Goal: Task Accomplishment & Management: Complete application form

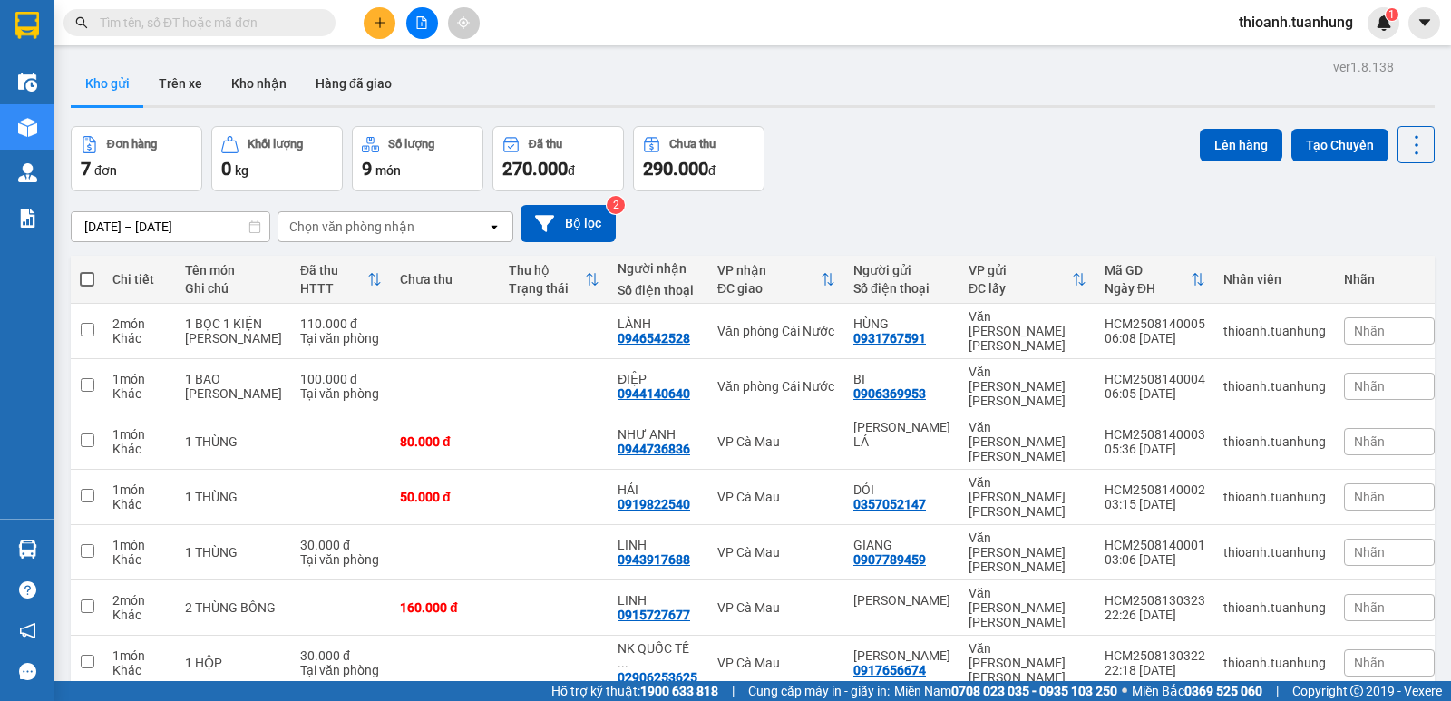
click at [174, 29] on input "text" at bounding box center [207, 23] width 214 height 20
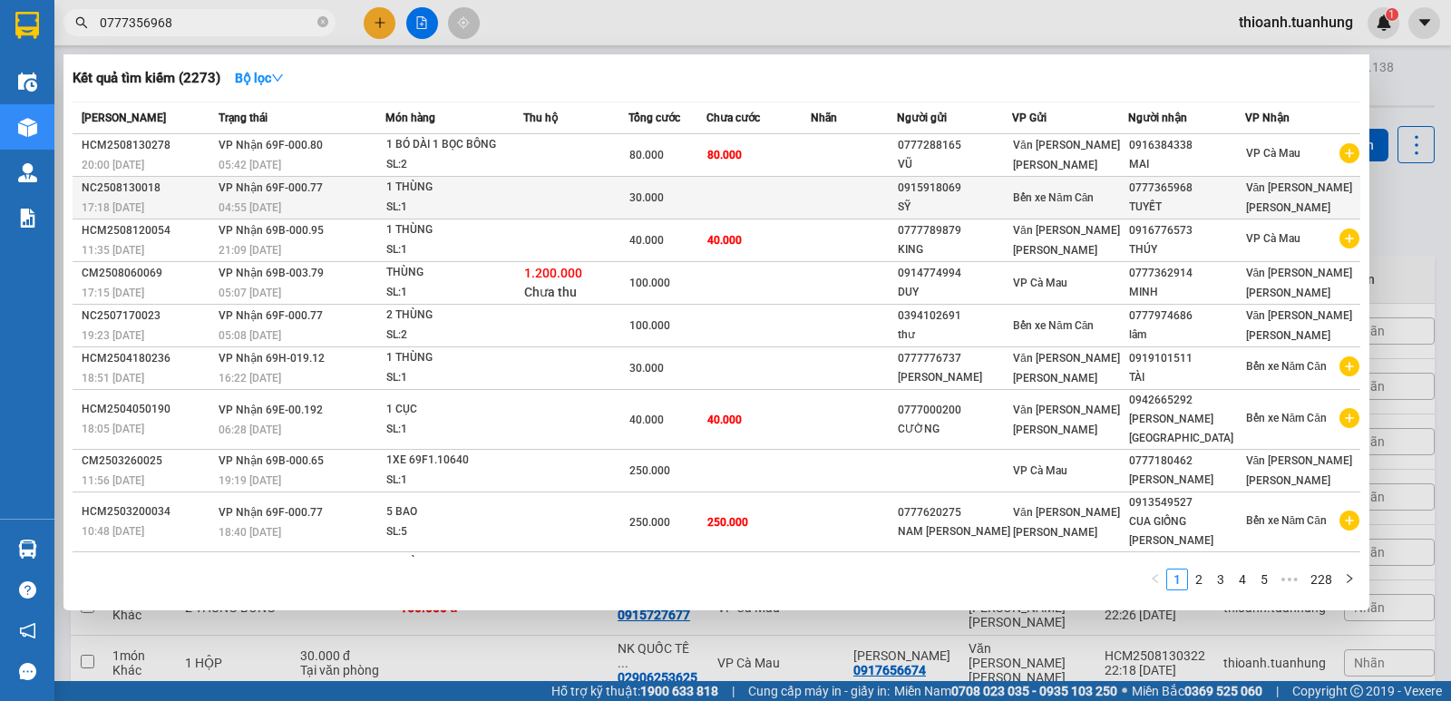
type input "0777356968"
click at [932, 210] on div "SỸ" at bounding box center [954, 207] width 113 height 19
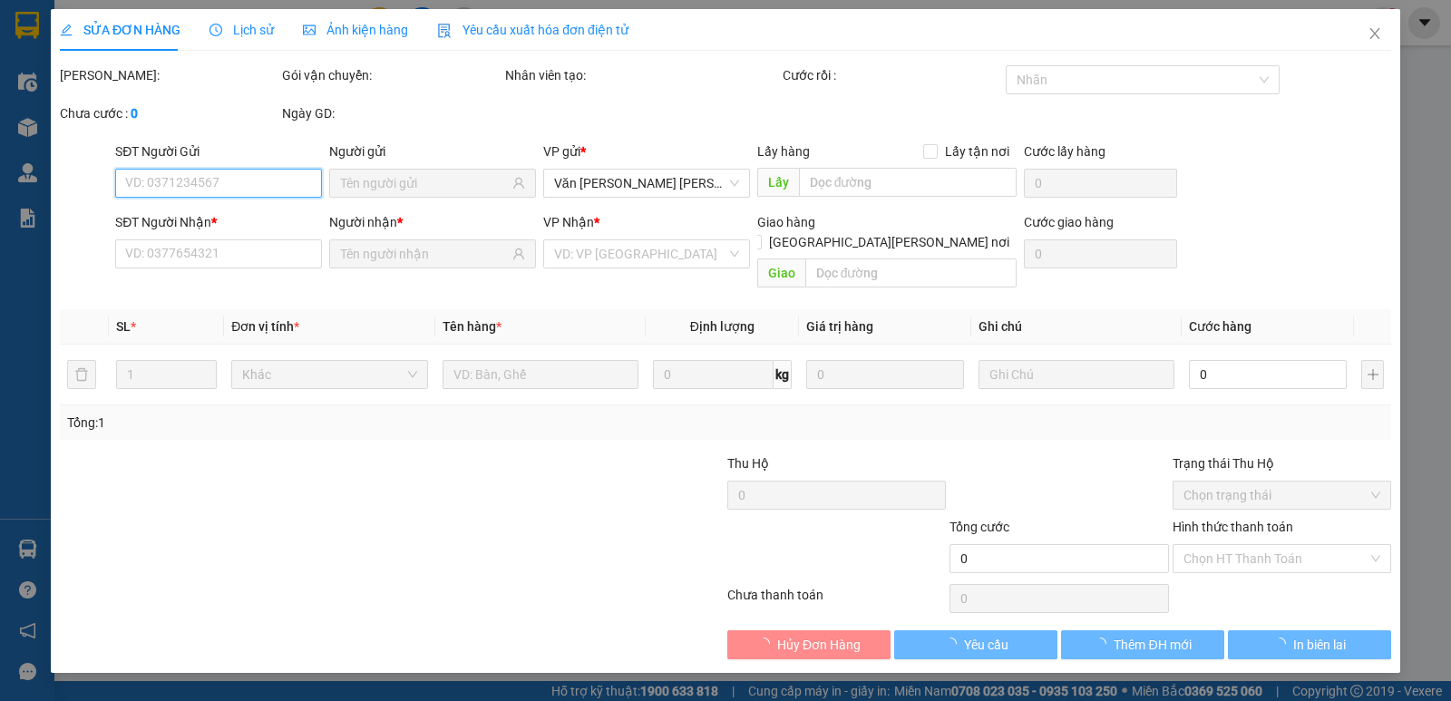
type input "0915918069"
type input "SỸ"
type input "0777365968"
type input "TUYẾT"
type input "30.000"
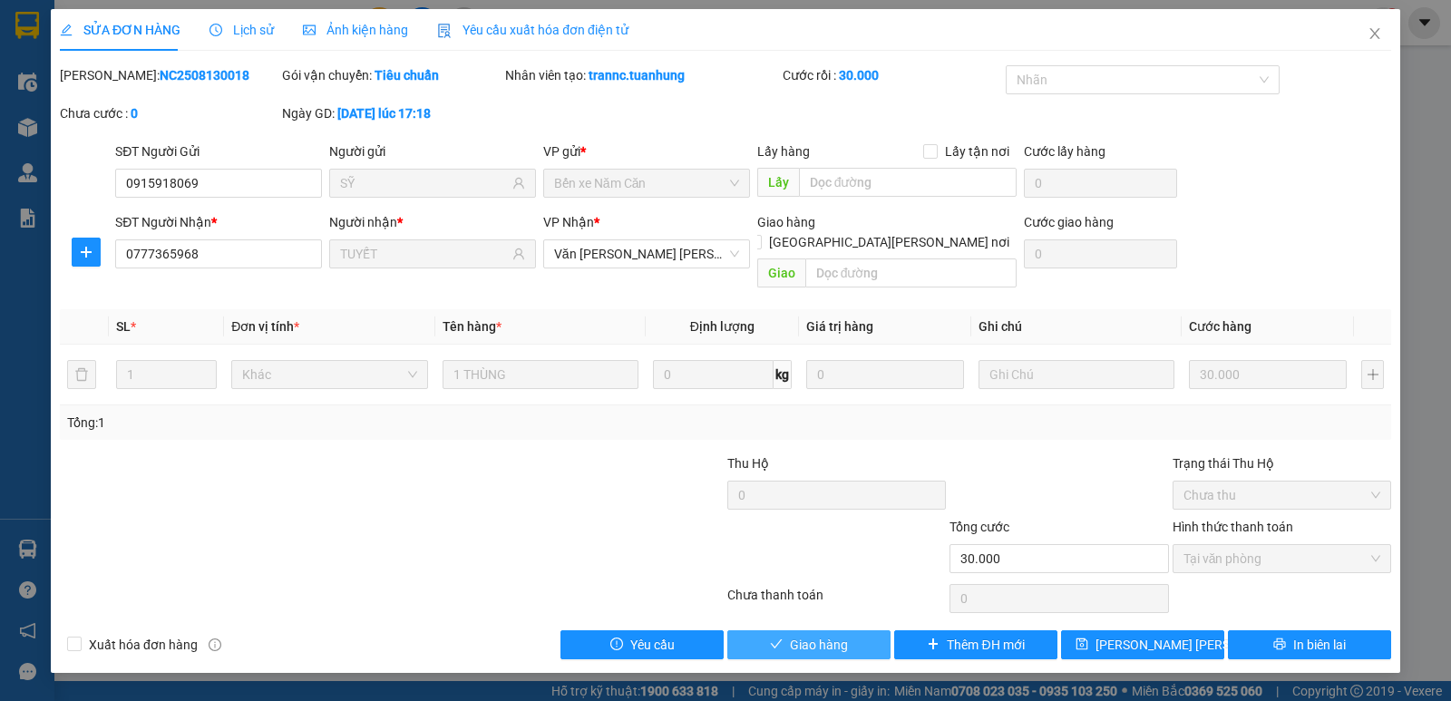
drag, startPoint x: 824, startPoint y: 631, endPoint x: 798, endPoint y: 625, distance: 26.2
click at [822, 635] on span "Giao hàng" at bounding box center [819, 645] width 58 height 20
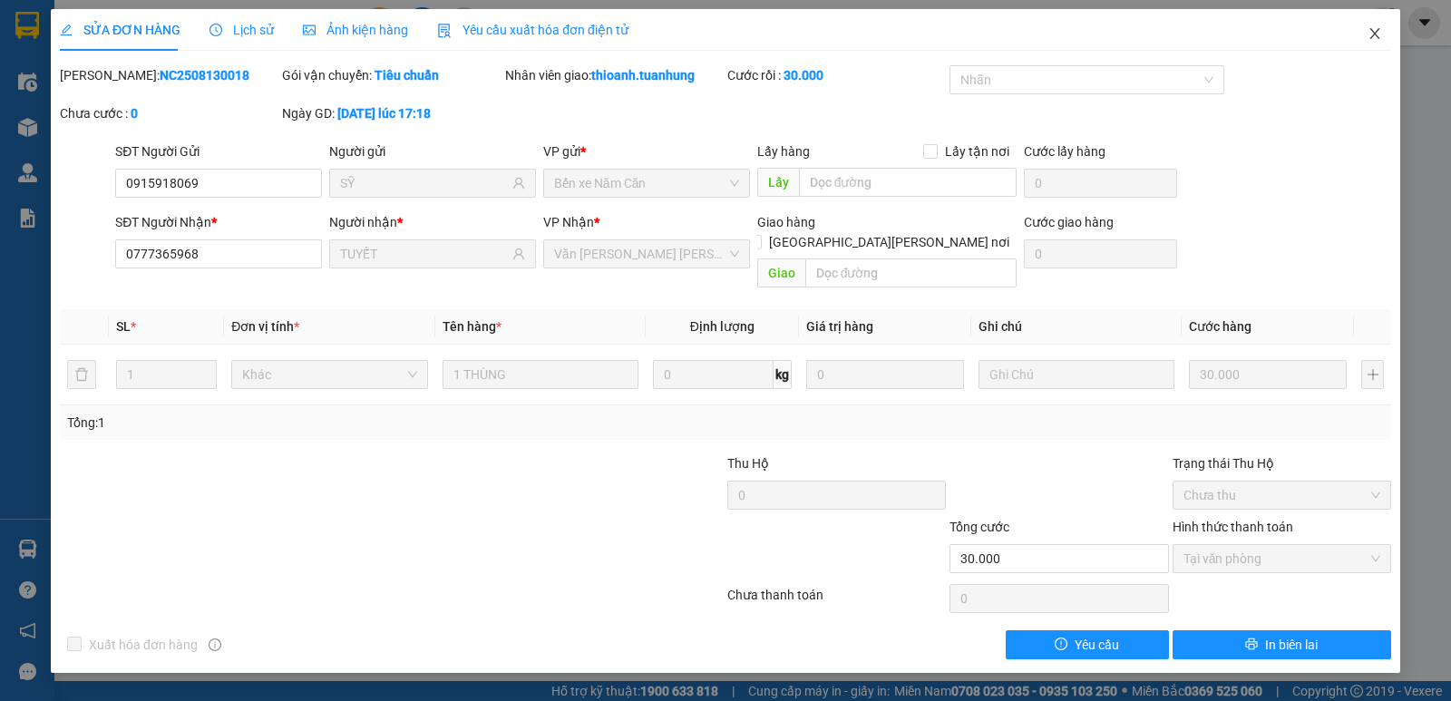
click at [1372, 35] on icon "close" at bounding box center [1375, 33] width 15 height 15
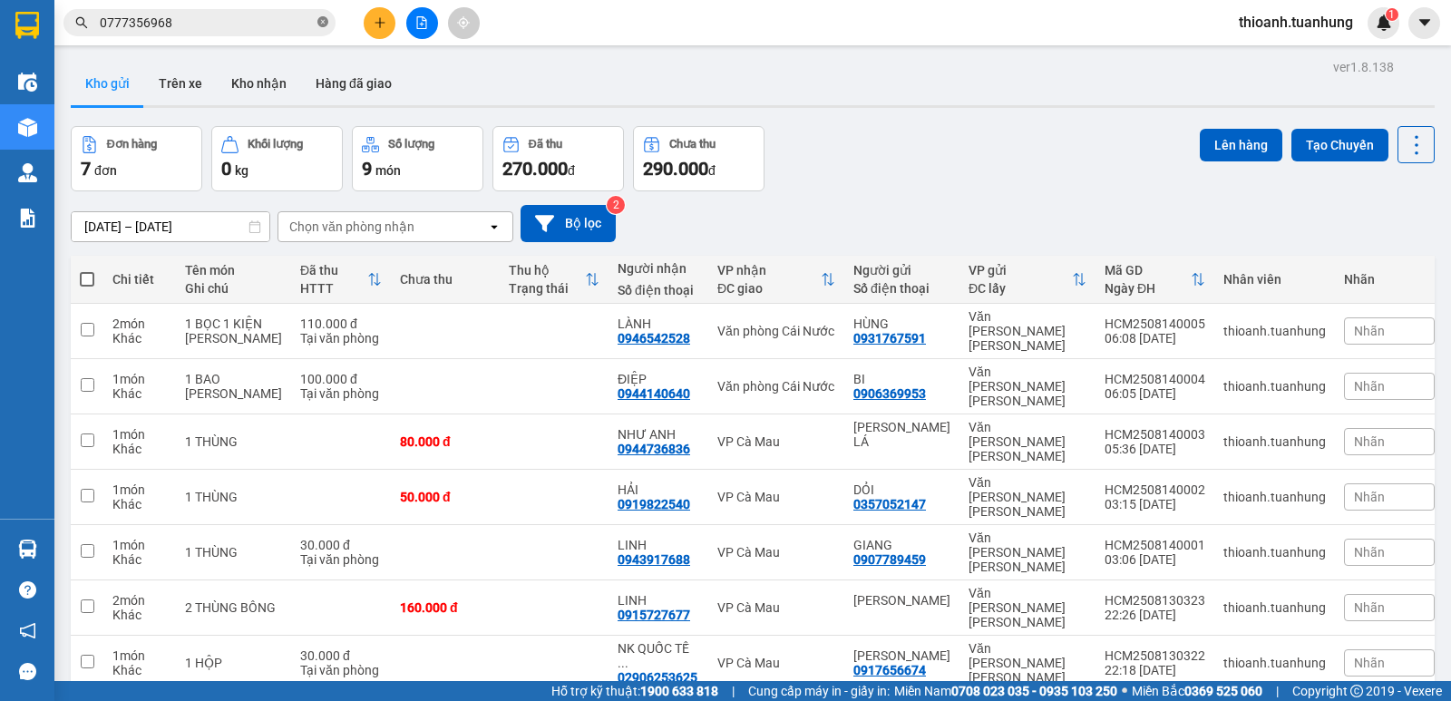
click at [322, 22] on icon "close-circle" at bounding box center [322, 21] width 11 height 11
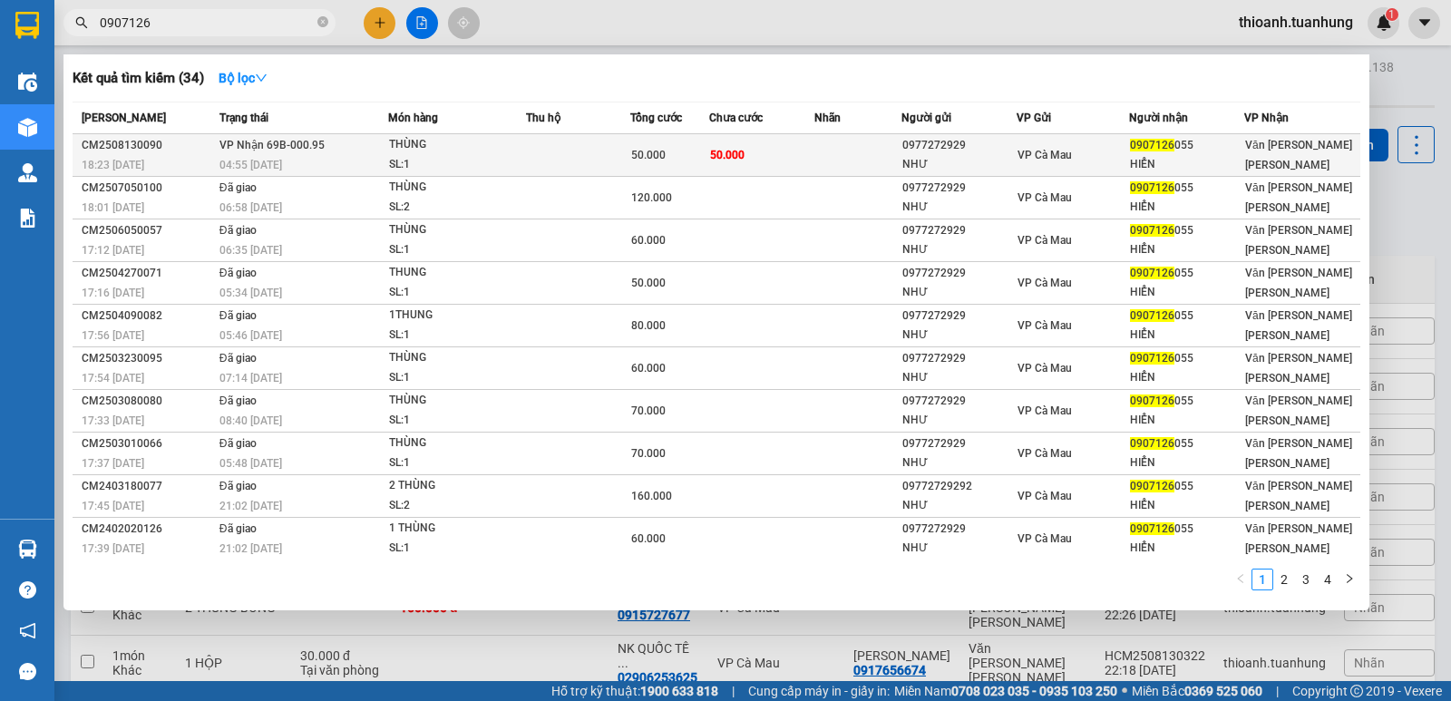
type input "0907126"
click at [815, 163] on td at bounding box center [858, 155] width 87 height 43
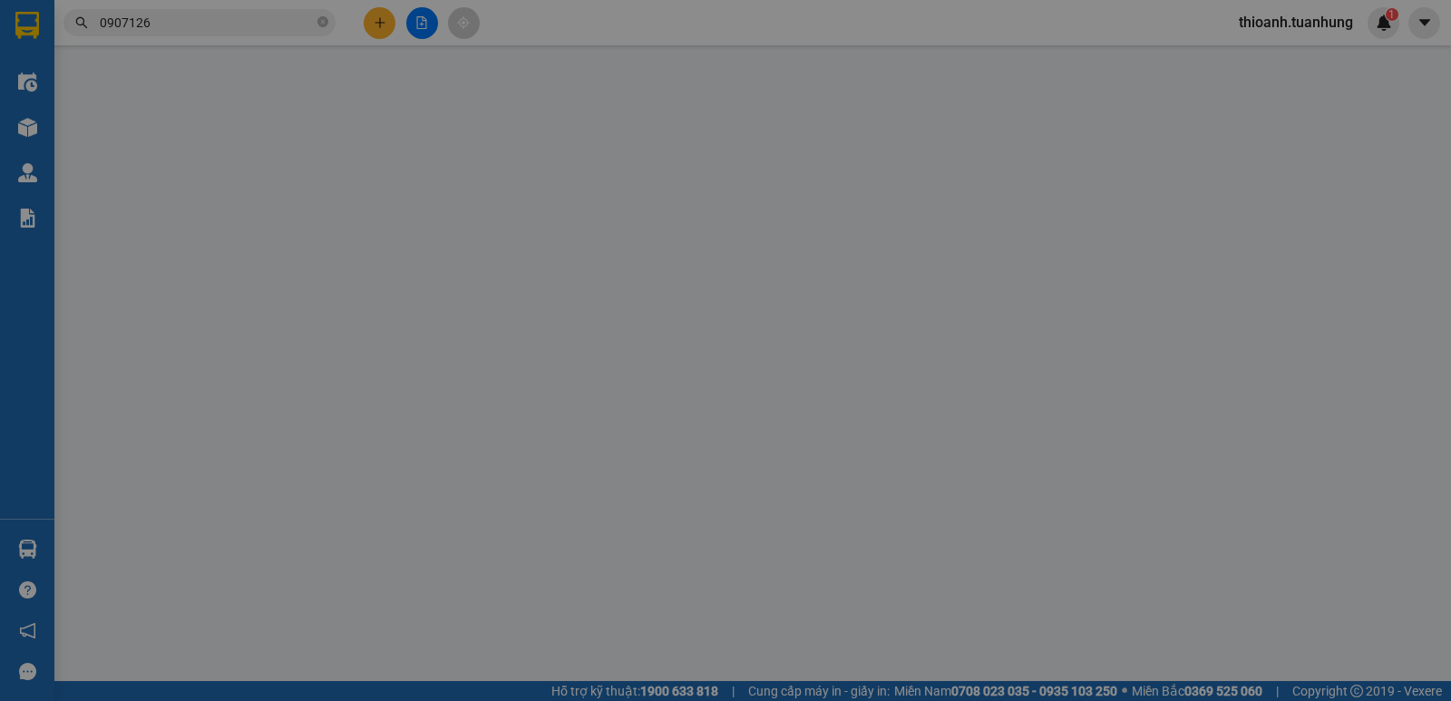
type input "0977272929"
type input "NHƯ"
type input "0907126055"
type input "HIỂN"
type input "50.000"
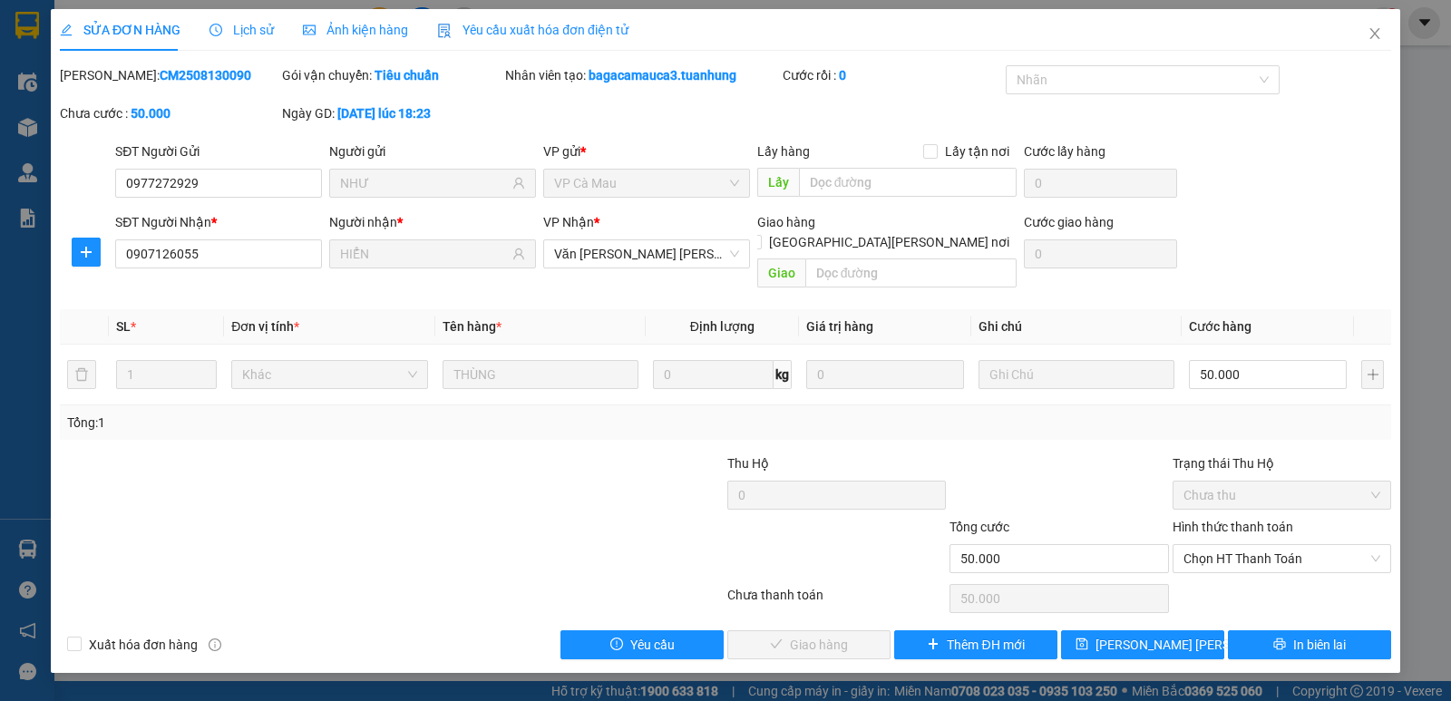
click at [1237, 520] on label "Hình thức thanh toán" at bounding box center [1233, 527] width 121 height 15
click at [1237, 545] on input "Hình thức thanh toán" at bounding box center [1276, 558] width 184 height 27
click at [1241, 567] on div "Tại văn phòng" at bounding box center [1282, 575] width 197 height 20
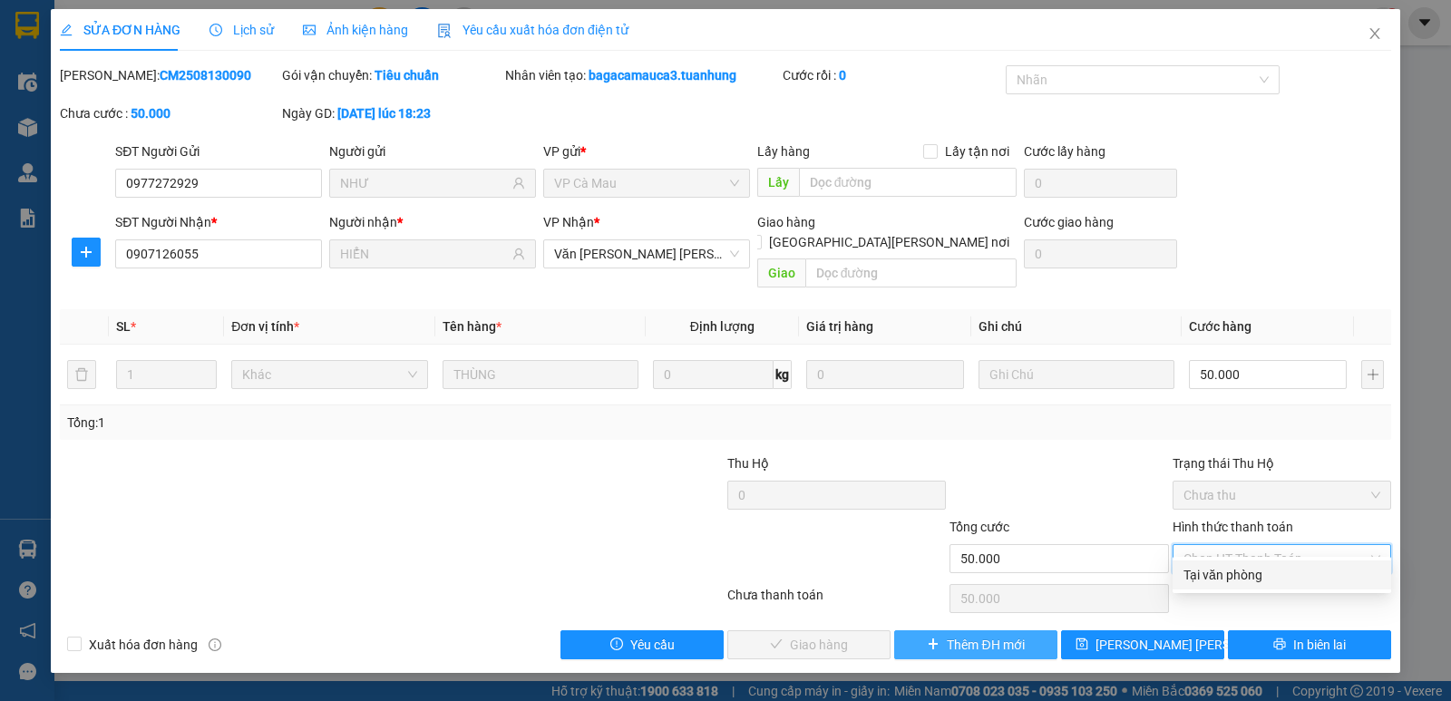
type input "0"
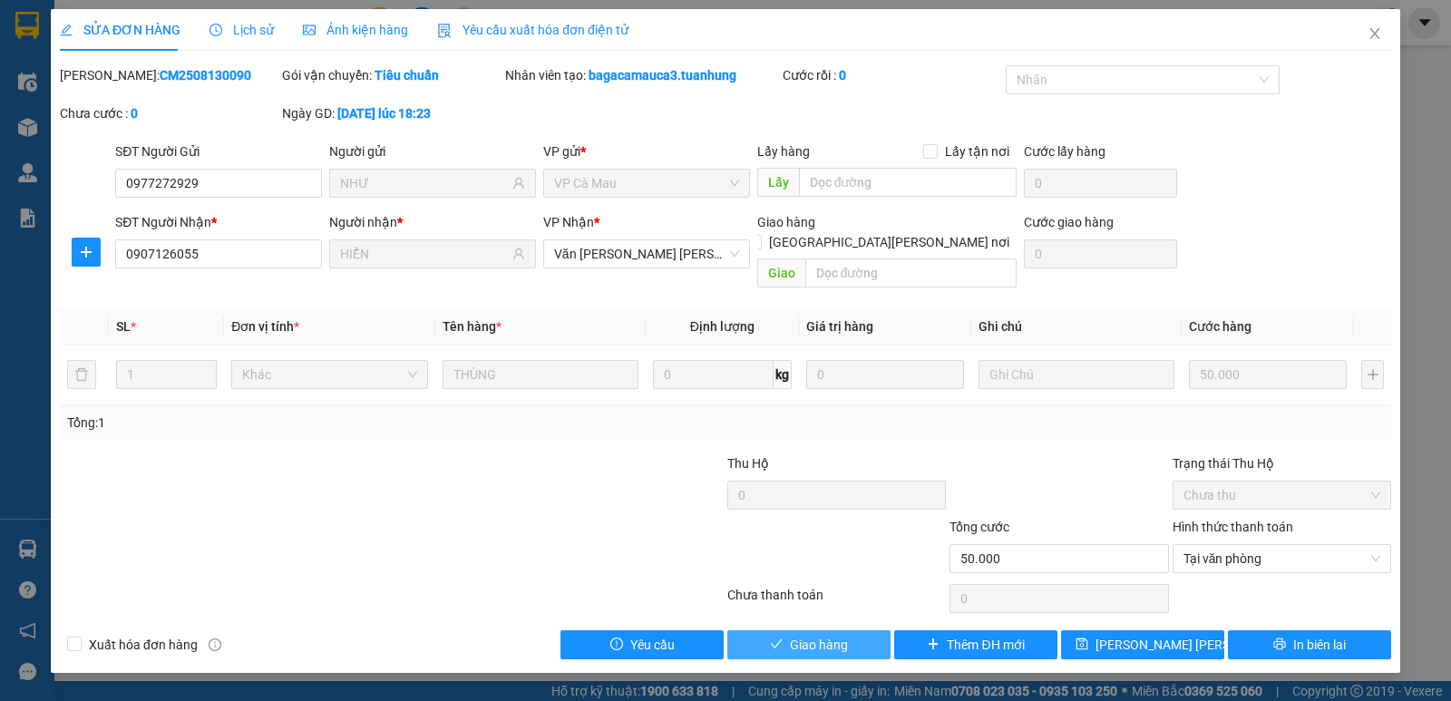
click at [820, 635] on span "Giao hàng" at bounding box center [819, 645] width 58 height 20
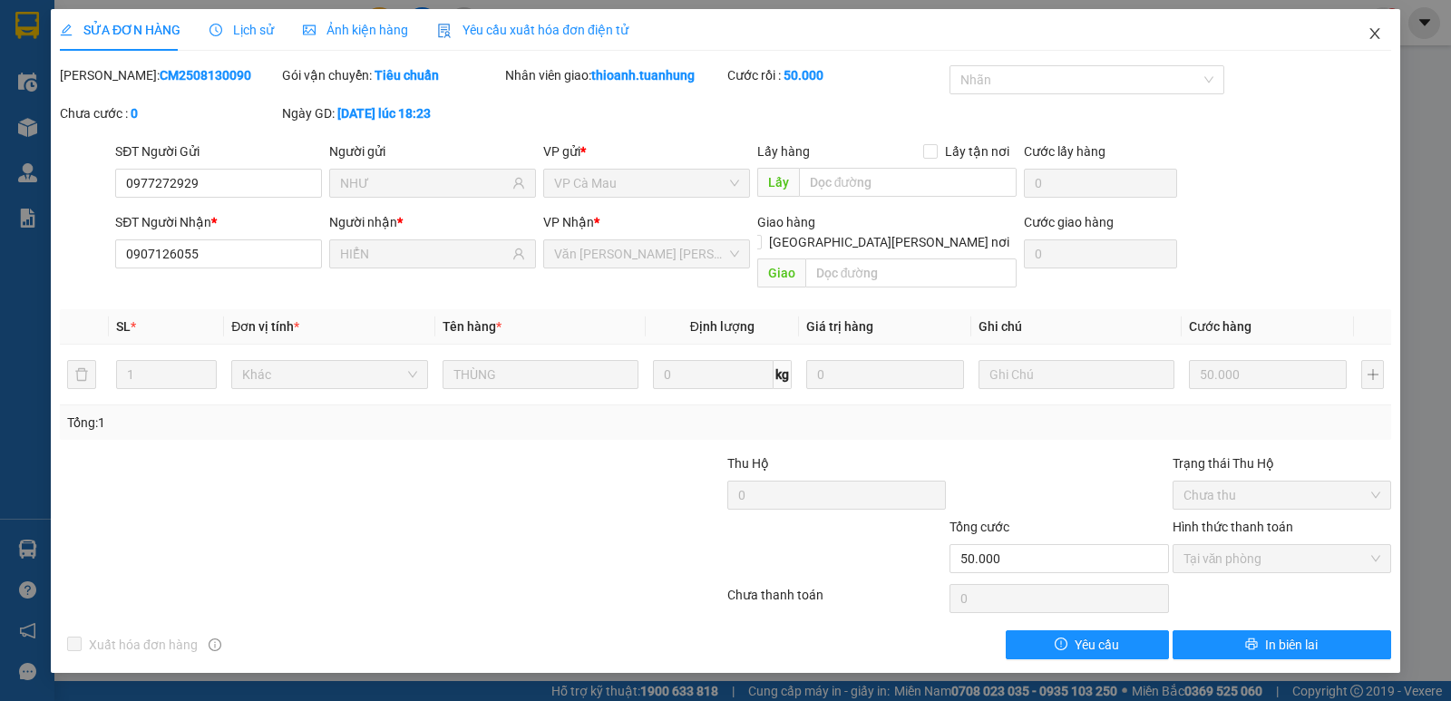
click at [1374, 34] on icon "close" at bounding box center [1375, 33] width 10 height 11
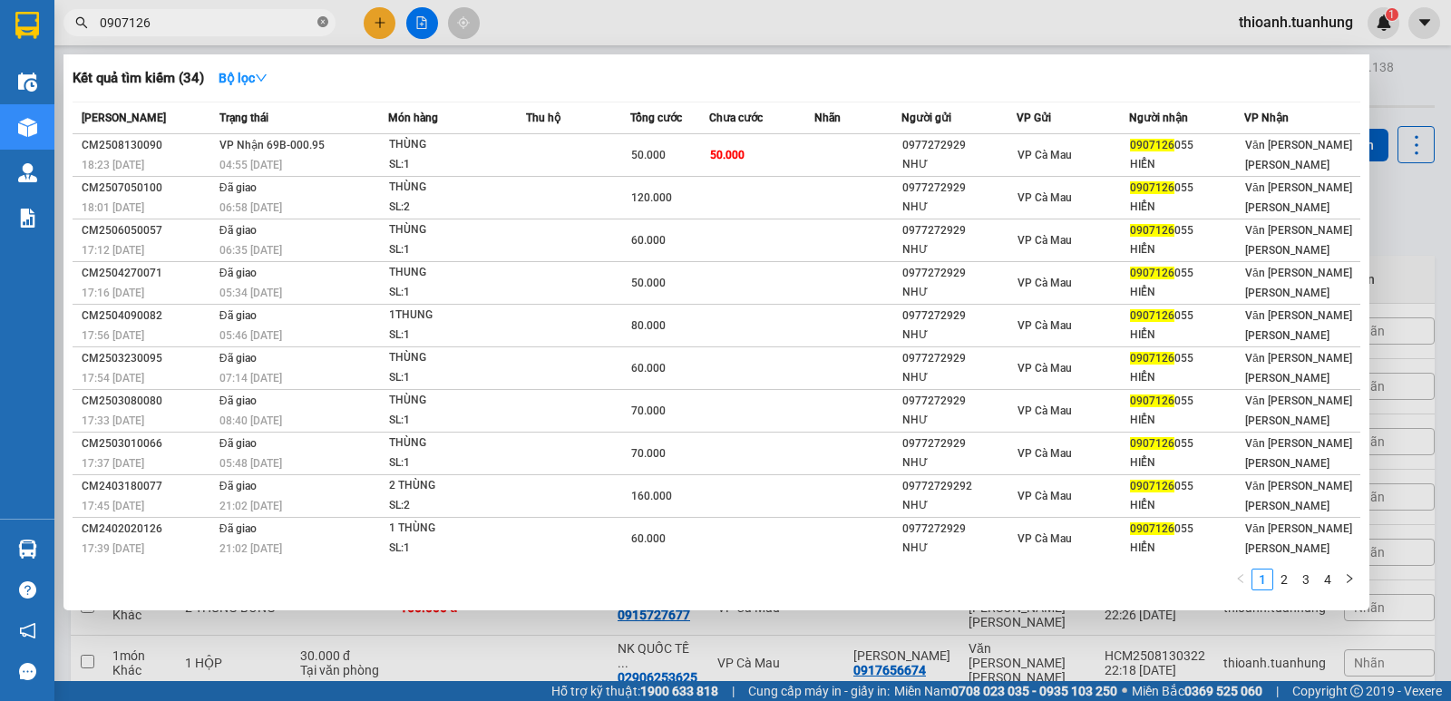
click at [322, 20] on icon "close-circle" at bounding box center [322, 21] width 11 height 11
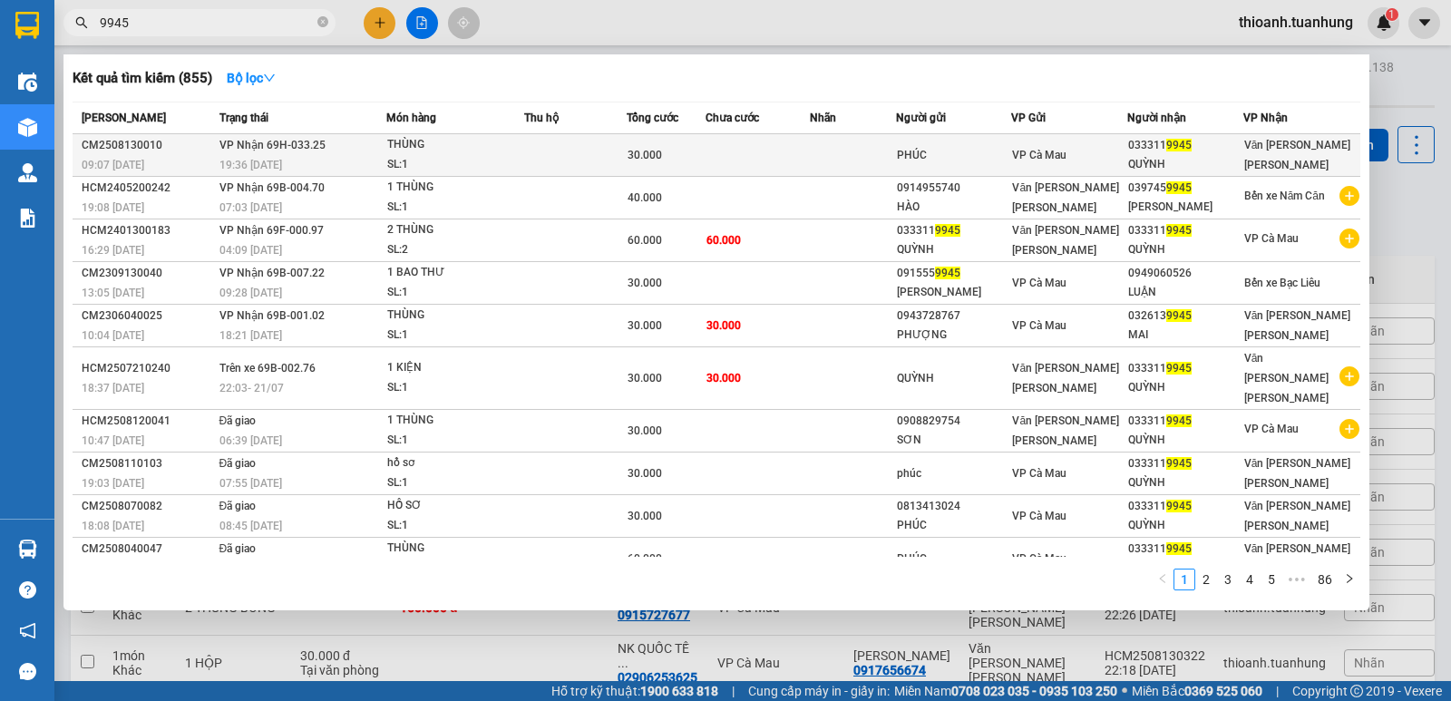
type input "9945"
click at [776, 149] on td at bounding box center [758, 155] width 104 height 43
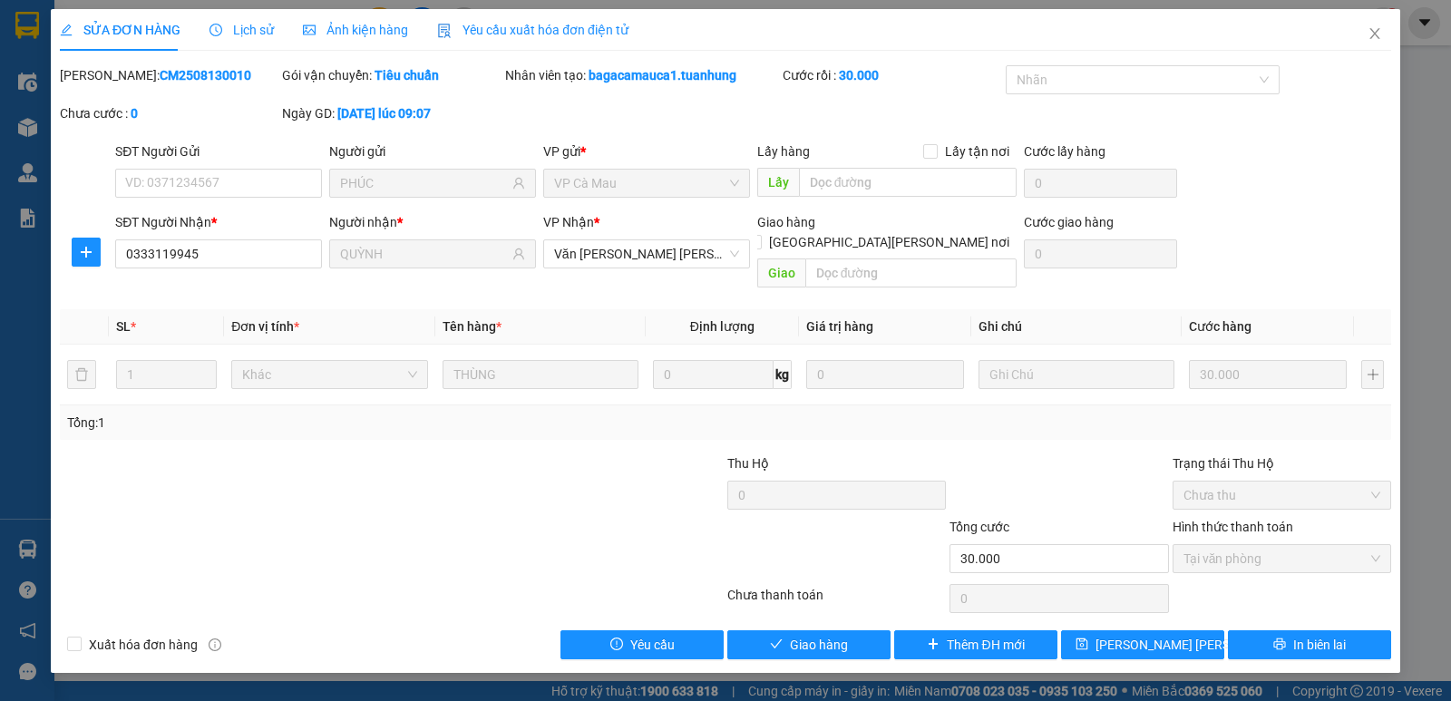
click at [809, 608] on div "Total Paid Fee 30.000 Total UnPaid Fee 0 Cash Collection Total Fee Mã ĐH: CM250…" at bounding box center [726, 362] width 1332 height 594
click at [809, 635] on span "Giao hàng" at bounding box center [819, 645] width 58 height 20
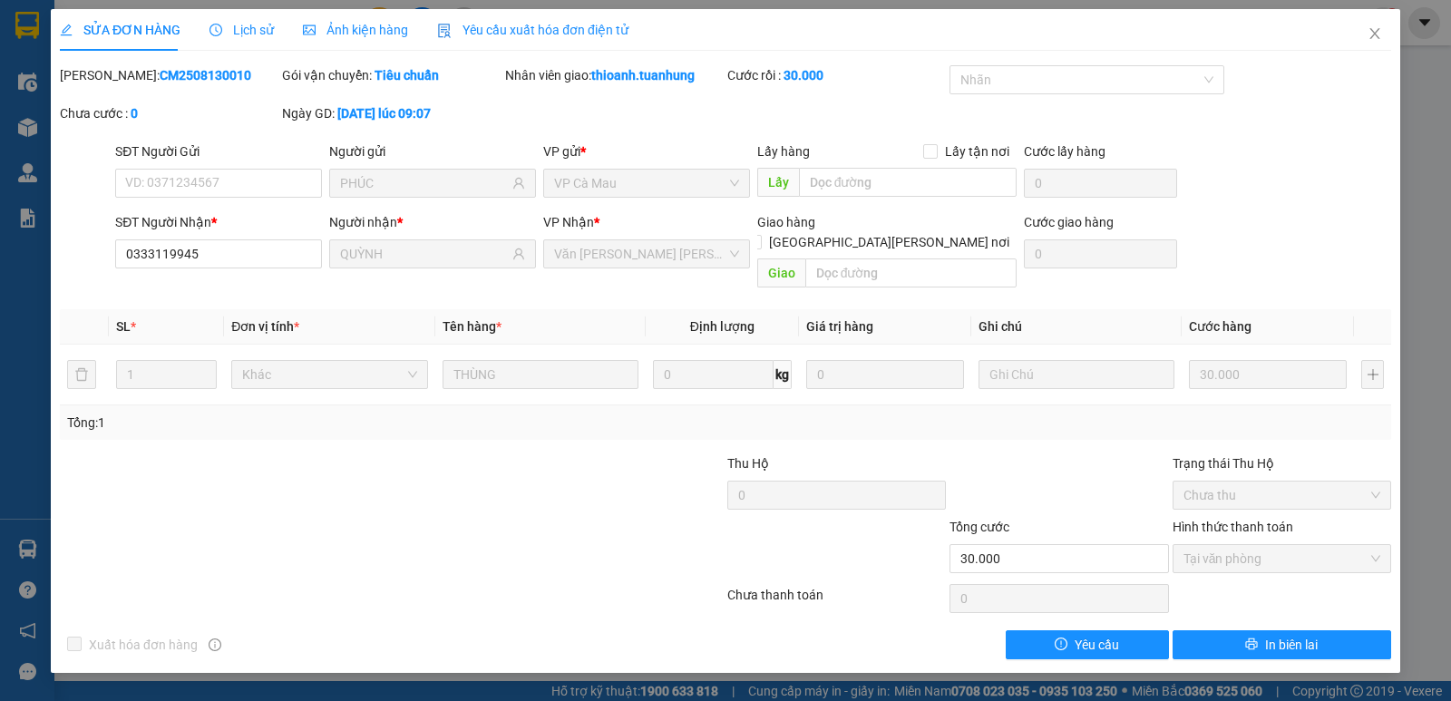
drag, startPoint x: 604, startPoint y: 43, endPoint x: 605, endPoint y: 56, distance: 13.6
click at [604, 46] on div "Yêu cầu xuất hóa đơn điện tử" at bounding box center [532, 30] width 191 height 42
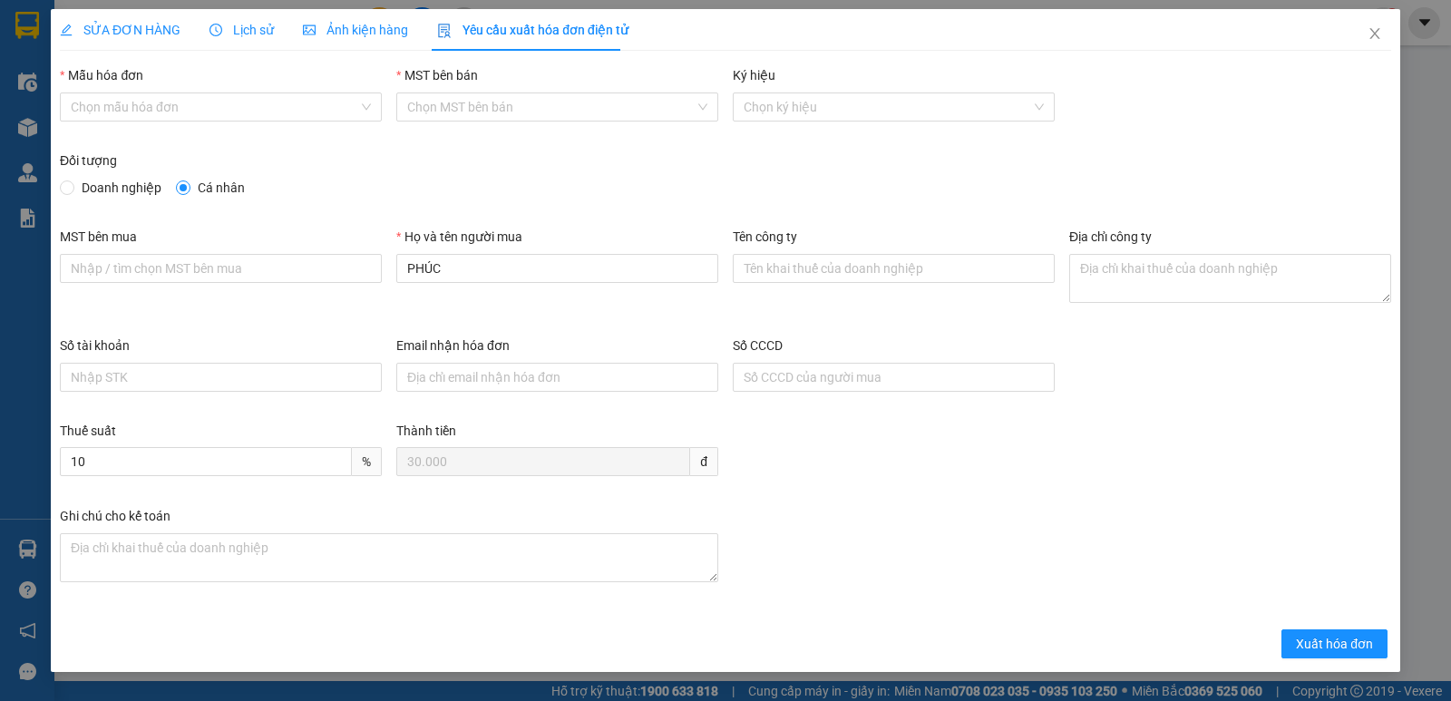
drag, startPoint x: 605, startPoint y: 56, endPoint x: 606, endPoint y: 66, distance: 10.0
click at [605, 64] on div "SỬA ĐƠN HÀNG Lịch sử [PERSON_NAME] hàng Yêu cầu xuất [PERSON_NAME] điện tử Tota…" at bounding box center [726, 333] width 1332 height 649
click at [606, 67] on div "MST bên bán" at bounding box center [557, 78] width 322 height 27
click at [1377, 36] on icon "close" at bounding box center [1375, 33] width 10 height 11
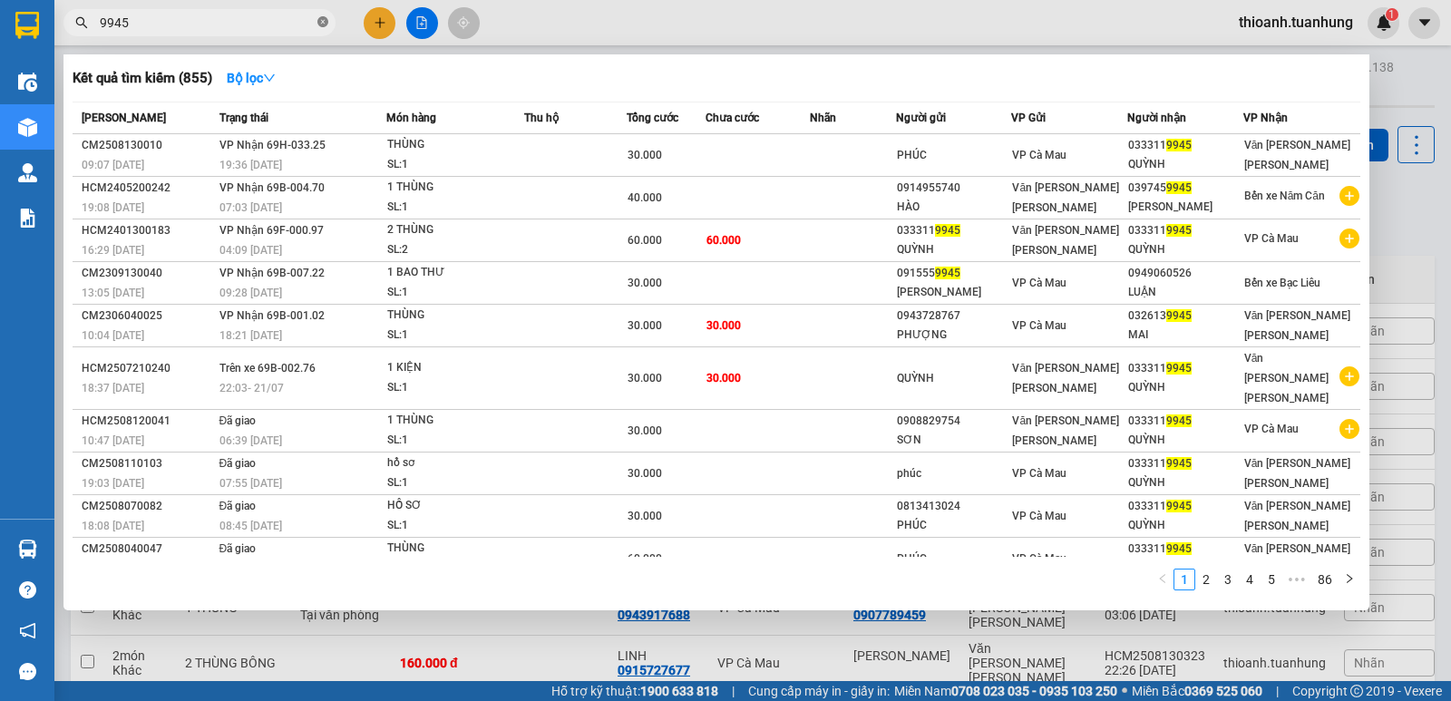
click at [320, 20] on icon "close-circle" at bounding box center [322, 21] width 11 height 11
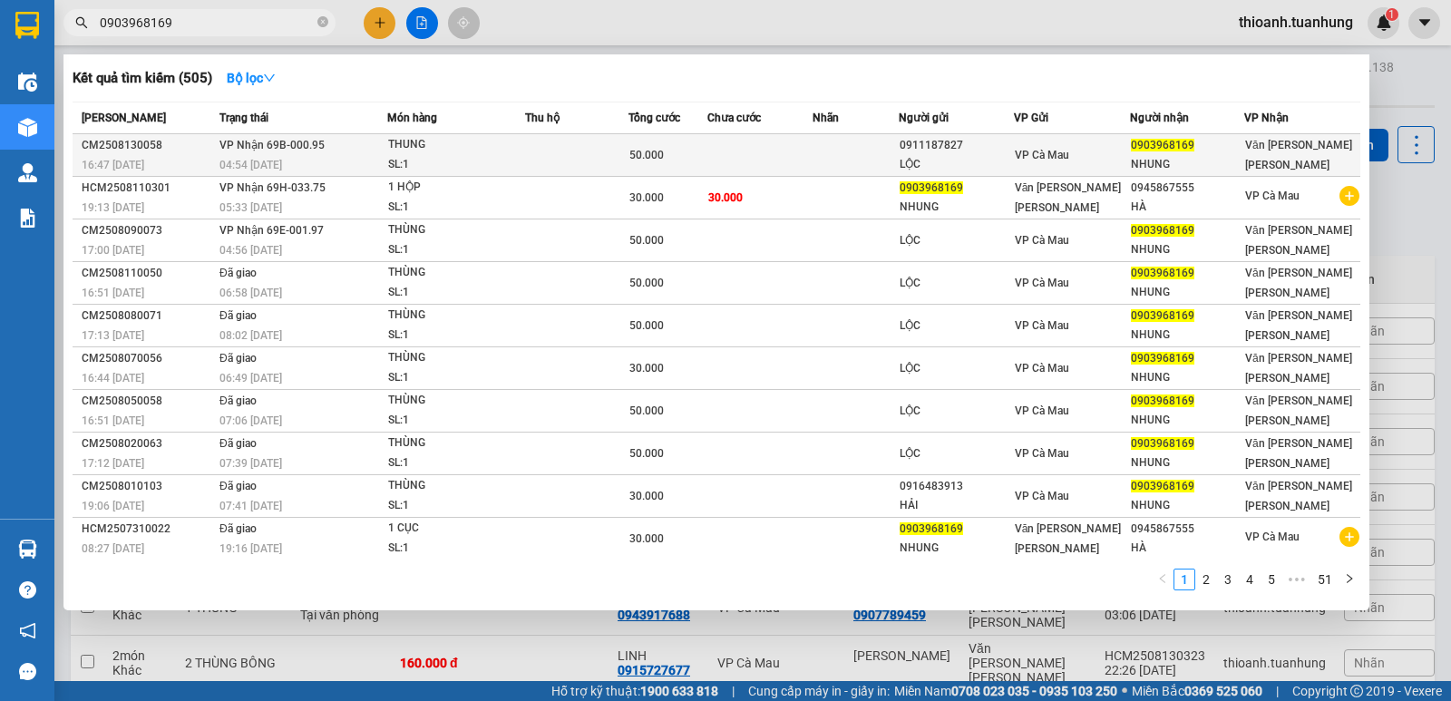
type input "0903968169"
click at [816, 152] on td at bounding box center [856, 155] width 87 height 43
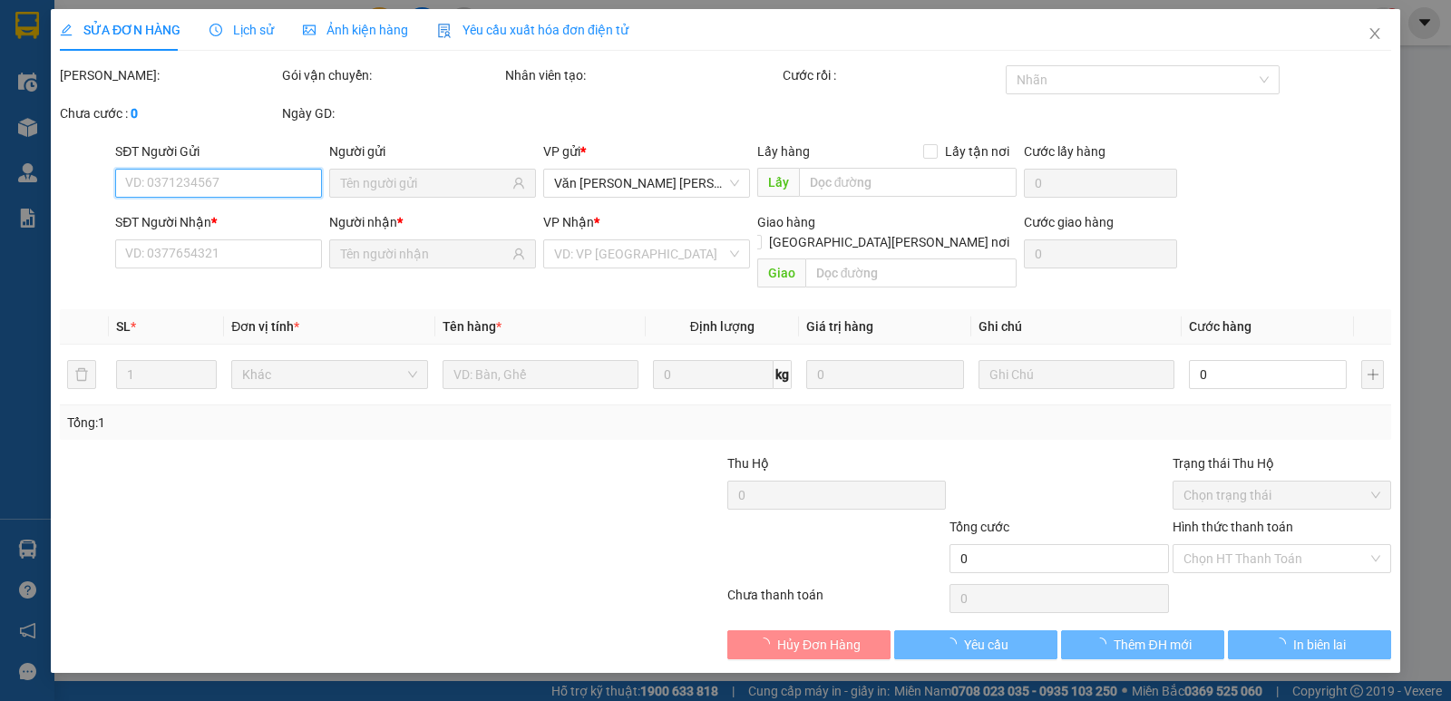
type input "0911187827"
type input "LỘC"
type input "0903968169"
type input "NHUNG"
type input "50.000"
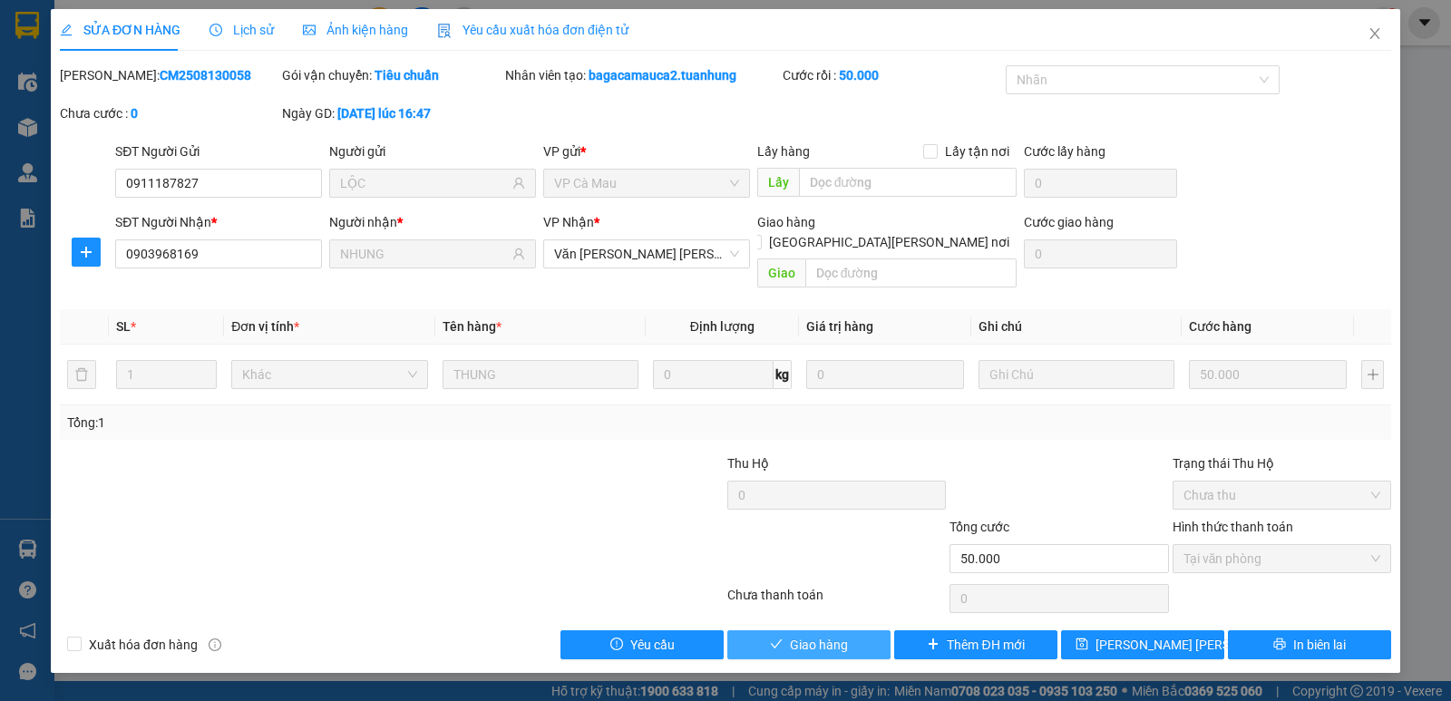
click at [809, 635] on span "Giao hàng" at bounding box center [819, 645] width 58 height 20
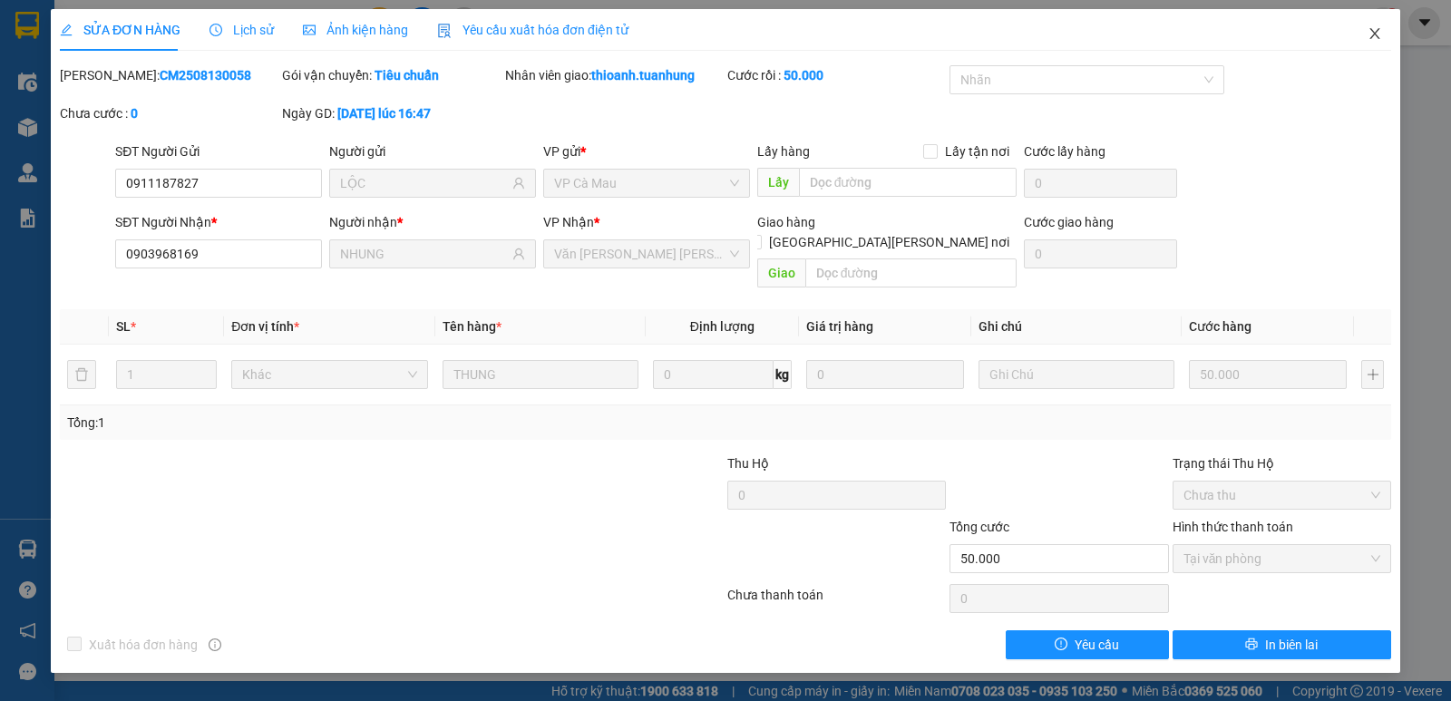
click at [1377, 29] on icon "close" at bounding box center [1375, 33] width 15 height 15
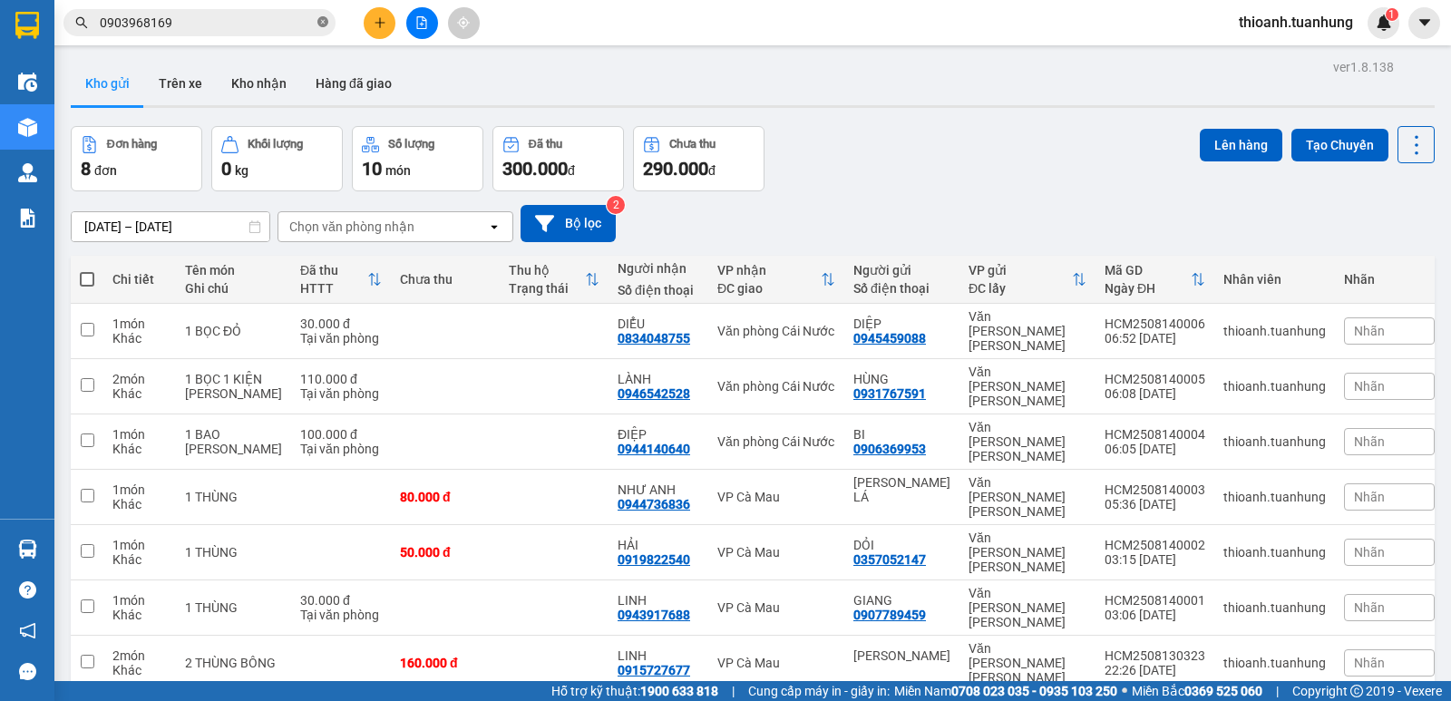
click at [321, 21] on icon "close-circle" at bounding box center [322, 21] width 11 height 11
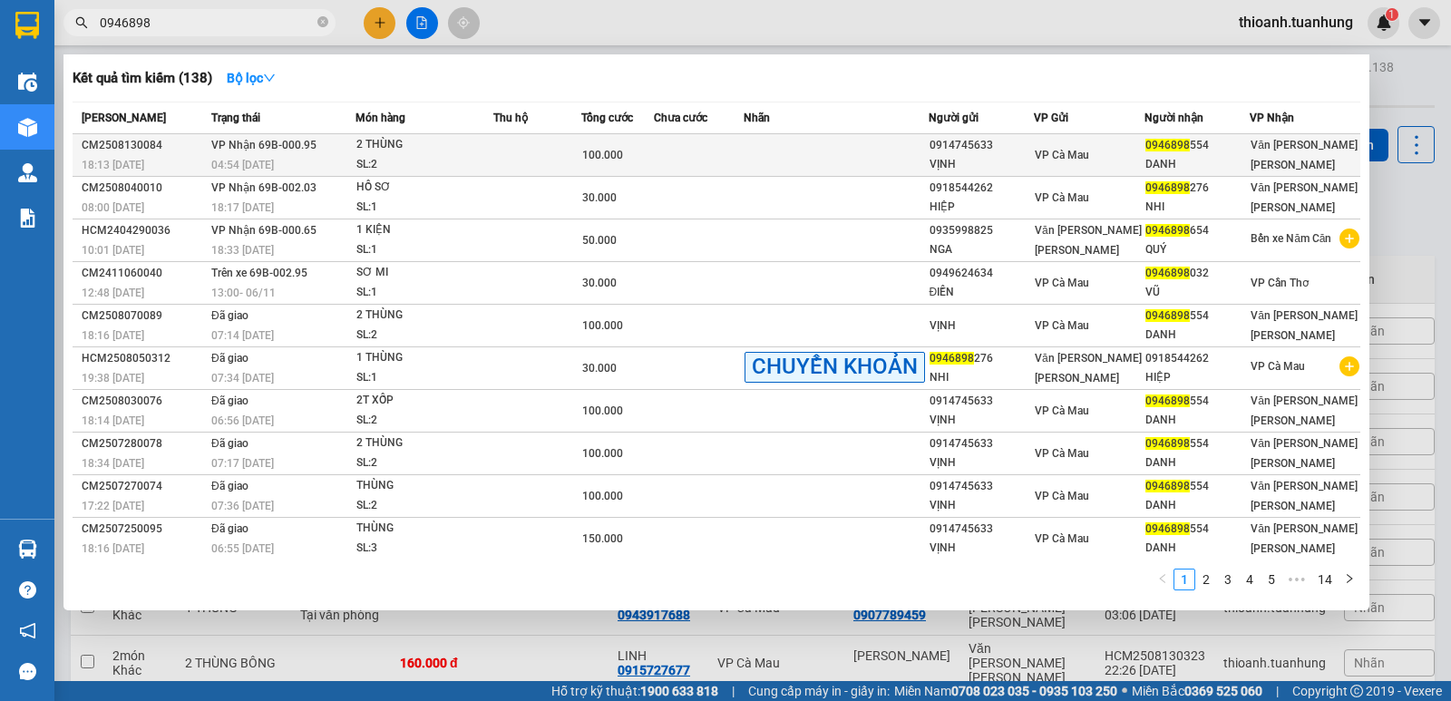
type input "0946898"
click at [734, 157] on td at bounding box center [699, 155] width 90 height 43
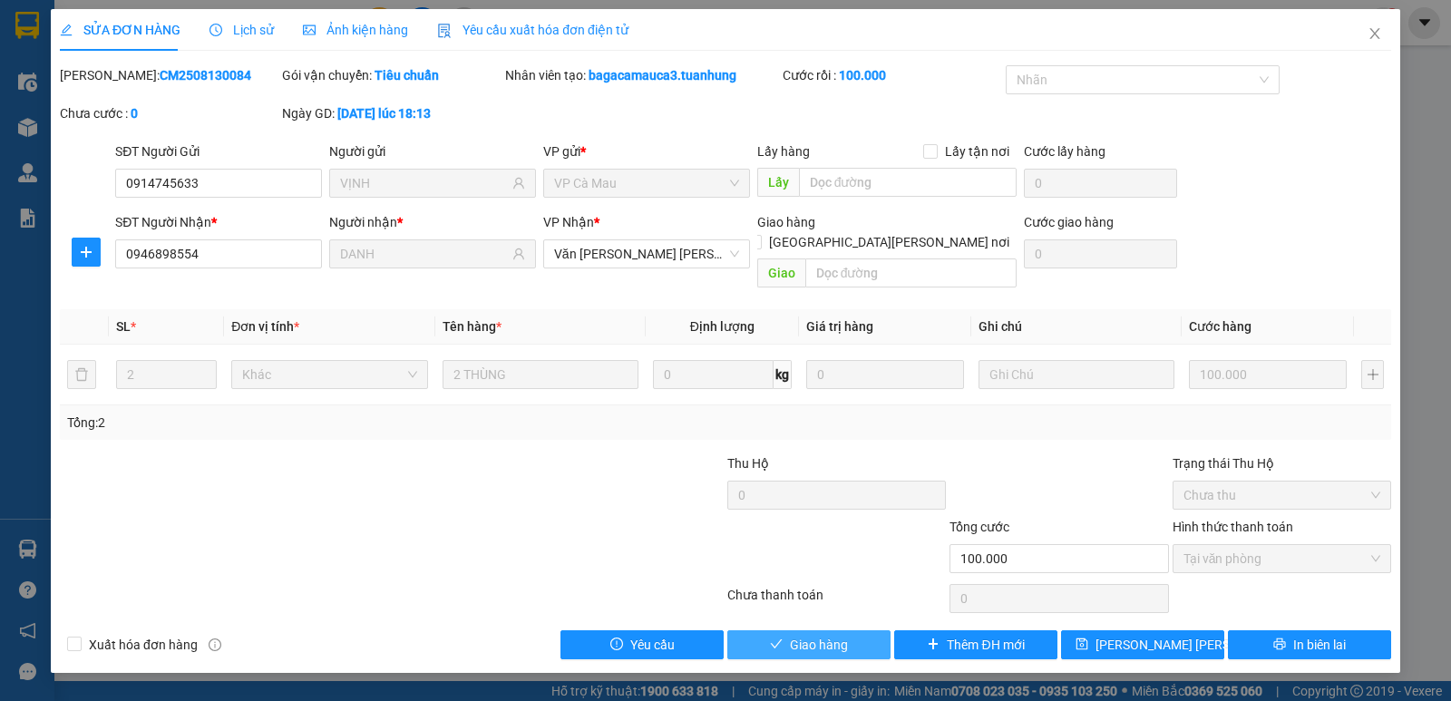
click at [865, 630] on button "Giao hàng" at bounding box center [808, 644] width 163 height 29
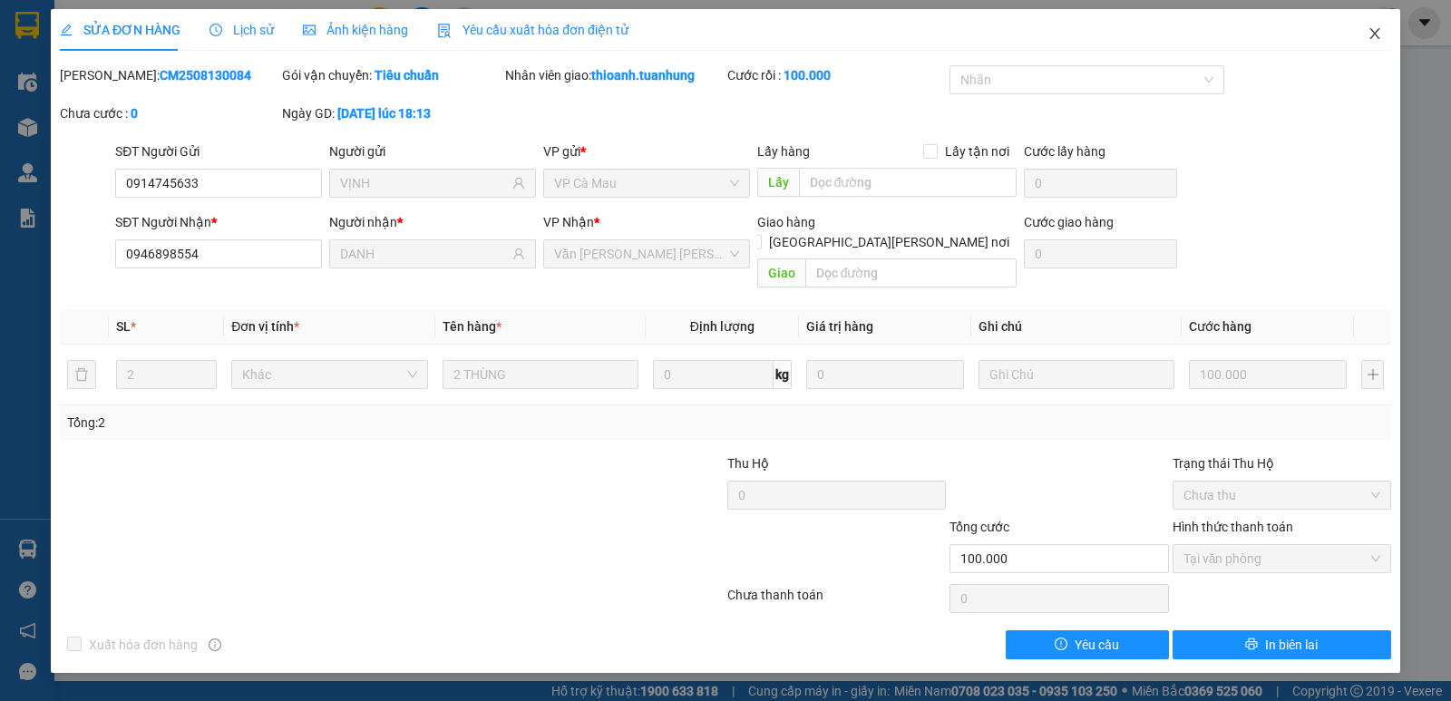
click at [1370, 34] on icon "close" at bounding box center [1375, 33] width 15 height 15
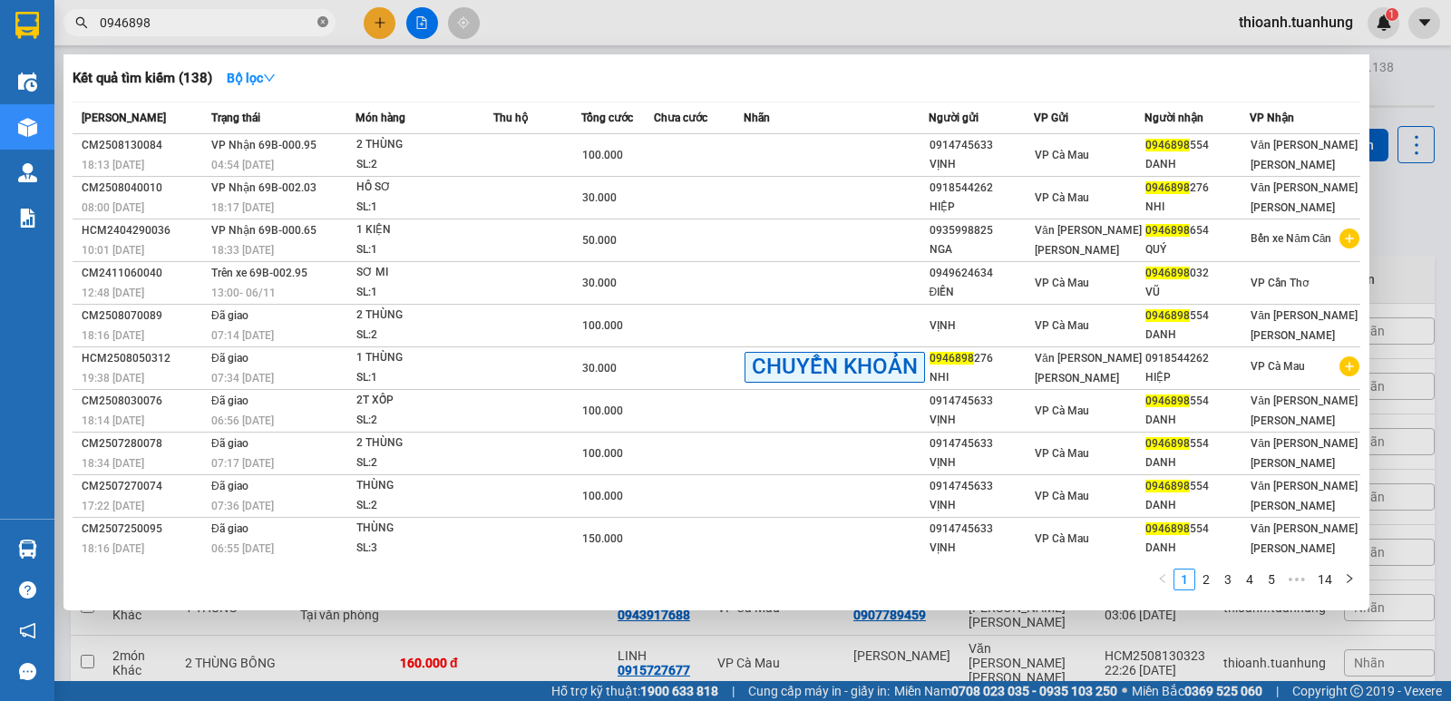
click at [327, 25] on icon "close-circle" at bounding box center [322, 21] width 11 height 11
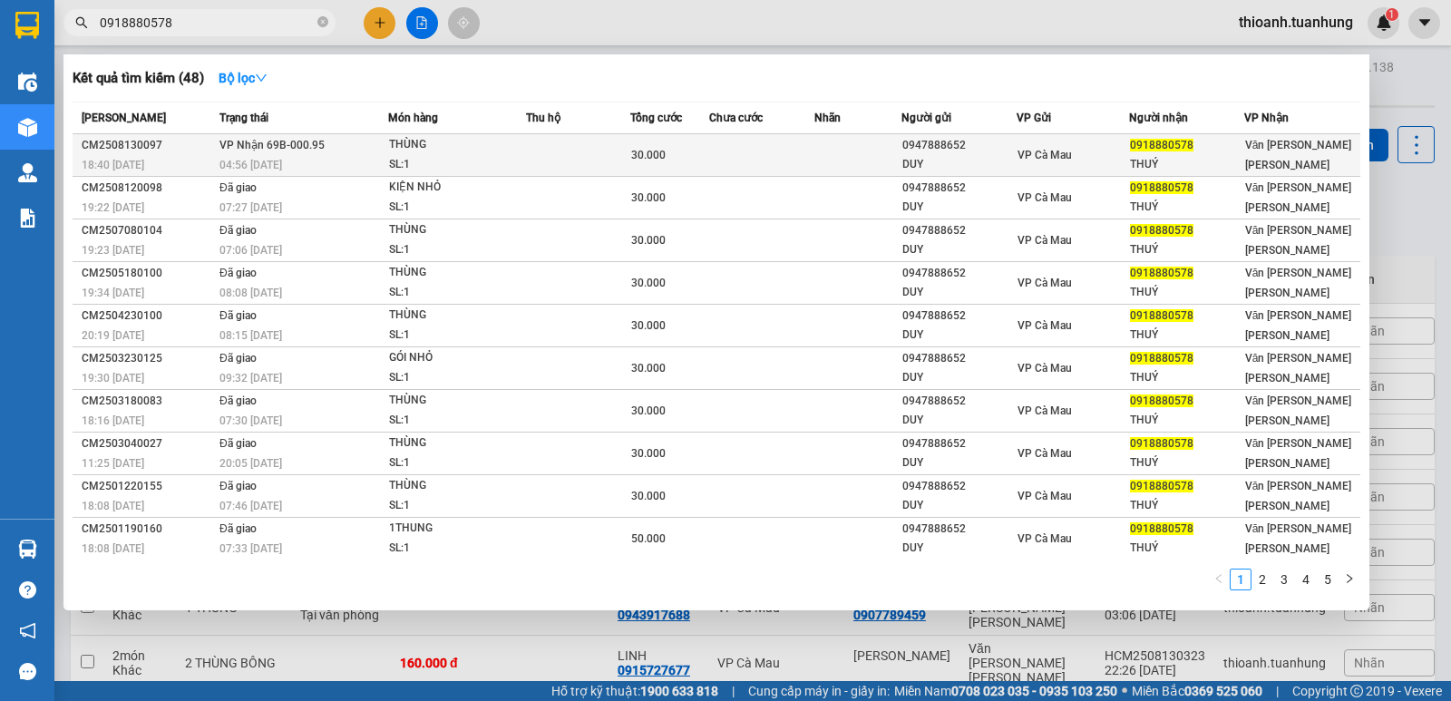
type input "0918880578"
click at [684, 151] on div "30.000" at bounding box center [669, 155] width 77 height 20
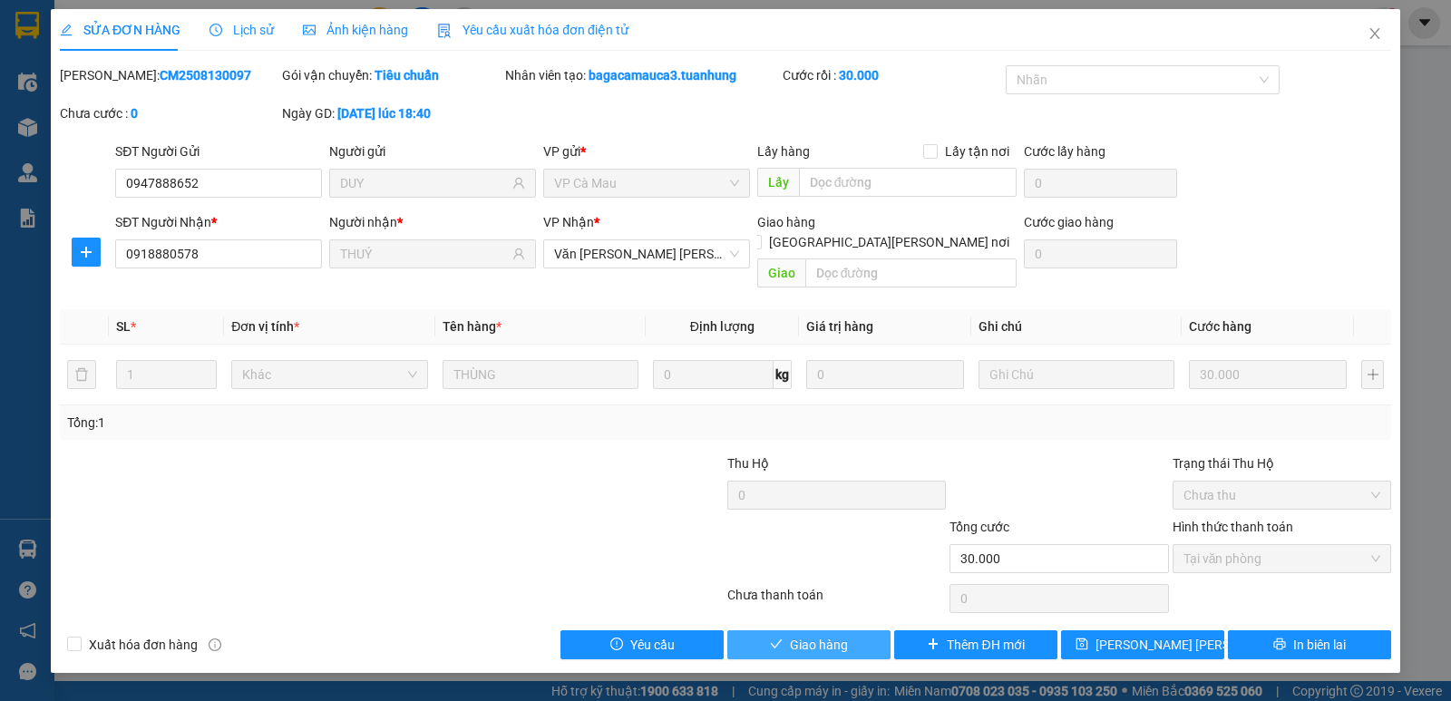
click at [822, 635] on span "Giao hàng" at bounding box center [819, 645] width 58 height 20
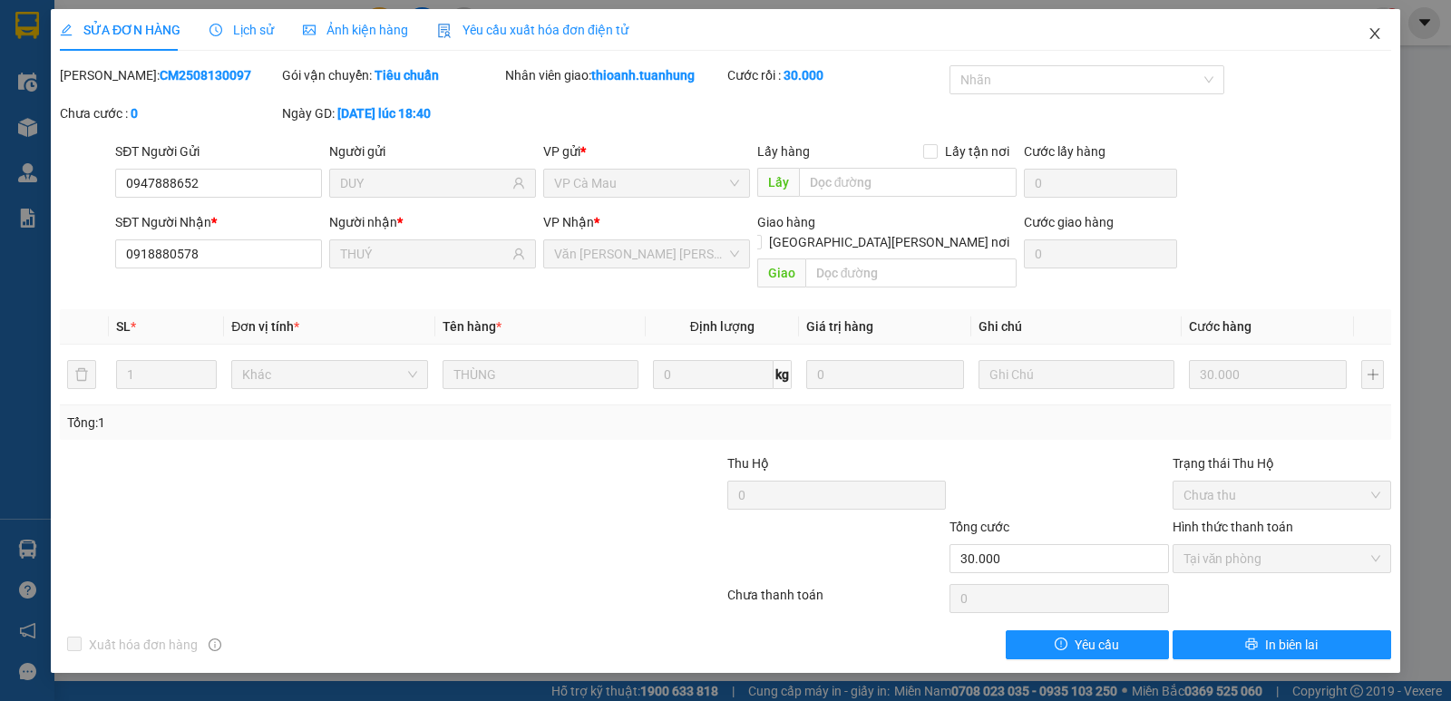
click at [1377, 35] on icon "close" at bounding box center [1375, 33] width 15 height 15
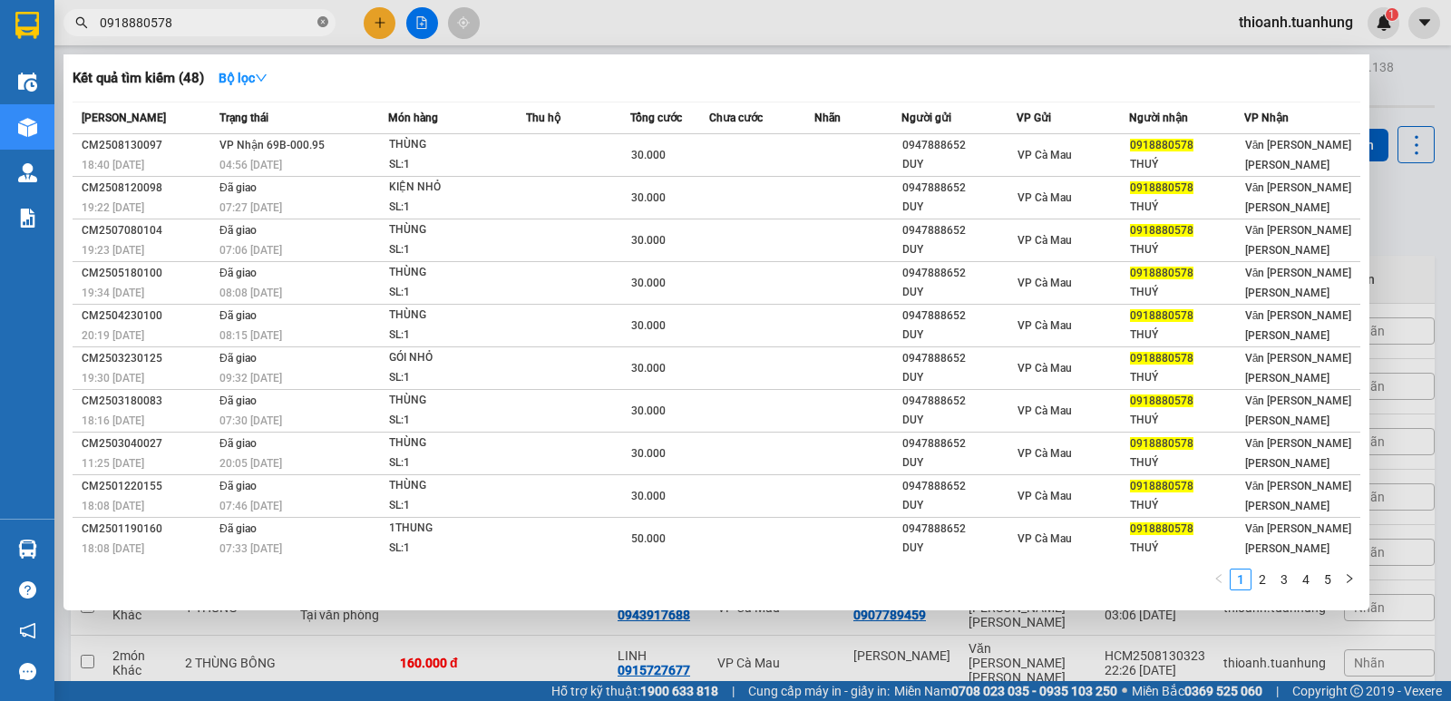
click at [321, 22] on icon "close-circle" at bounding box center [322, 21] width 11 height 11
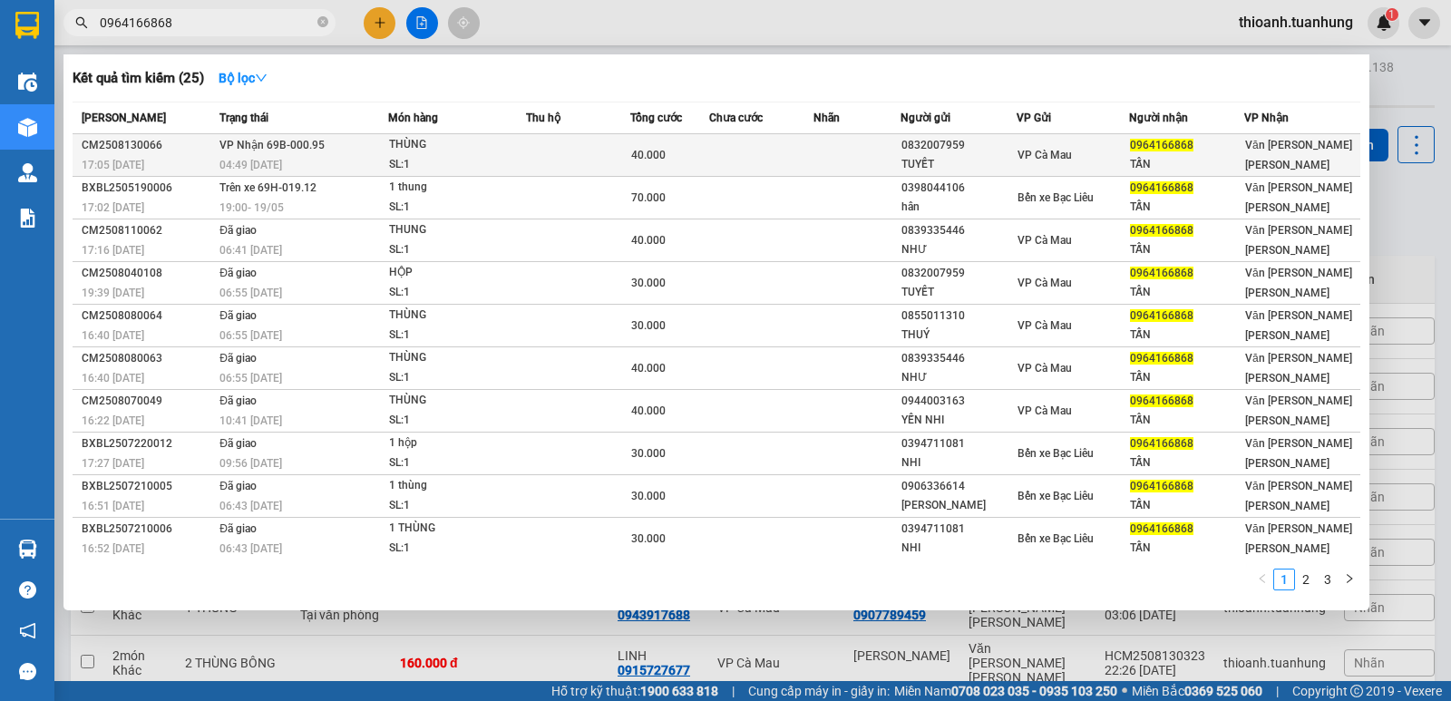
type input "0964166868"
click at [1007, 145] on div "0832007959" at bounding box center [959, 145] width 114 height 19
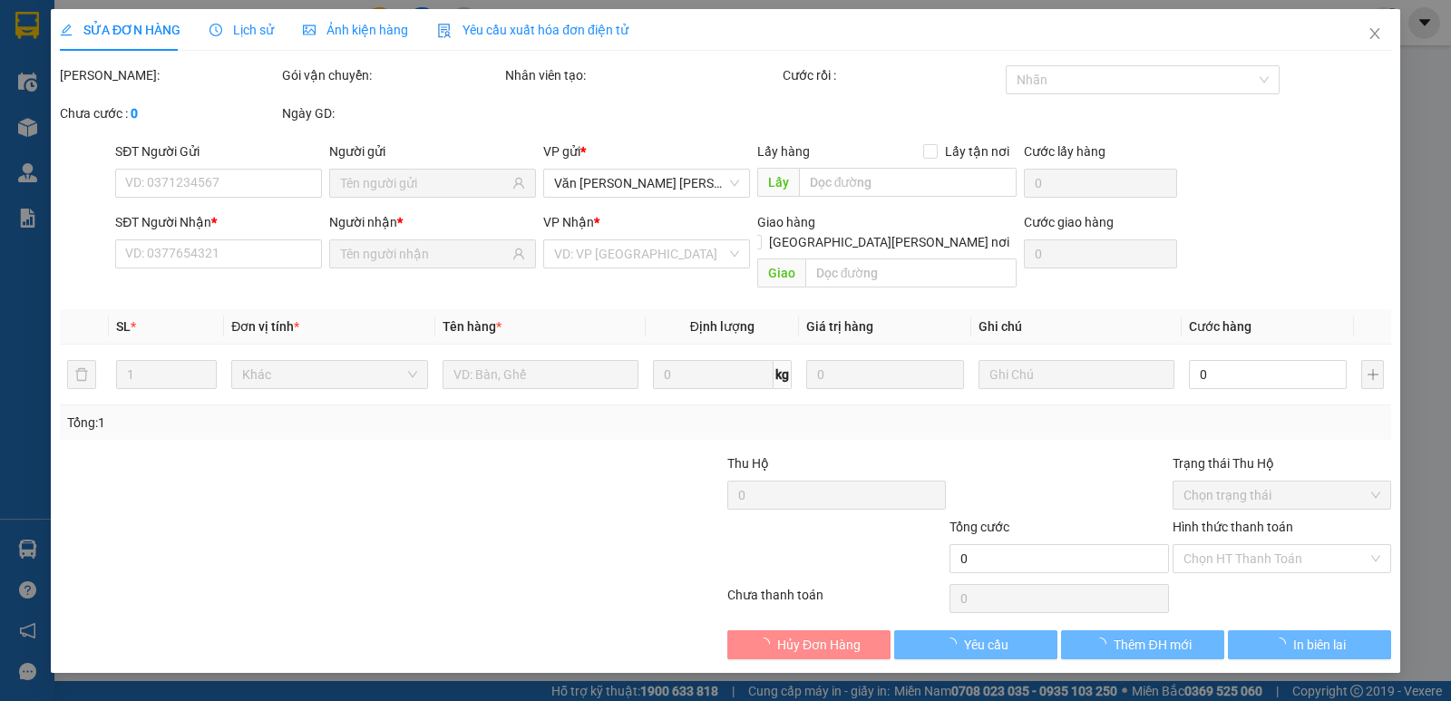
type input "0832007959"
type input "TUYẾT"
type input "0964166868"
type input "TẤN"
type input "40.000"
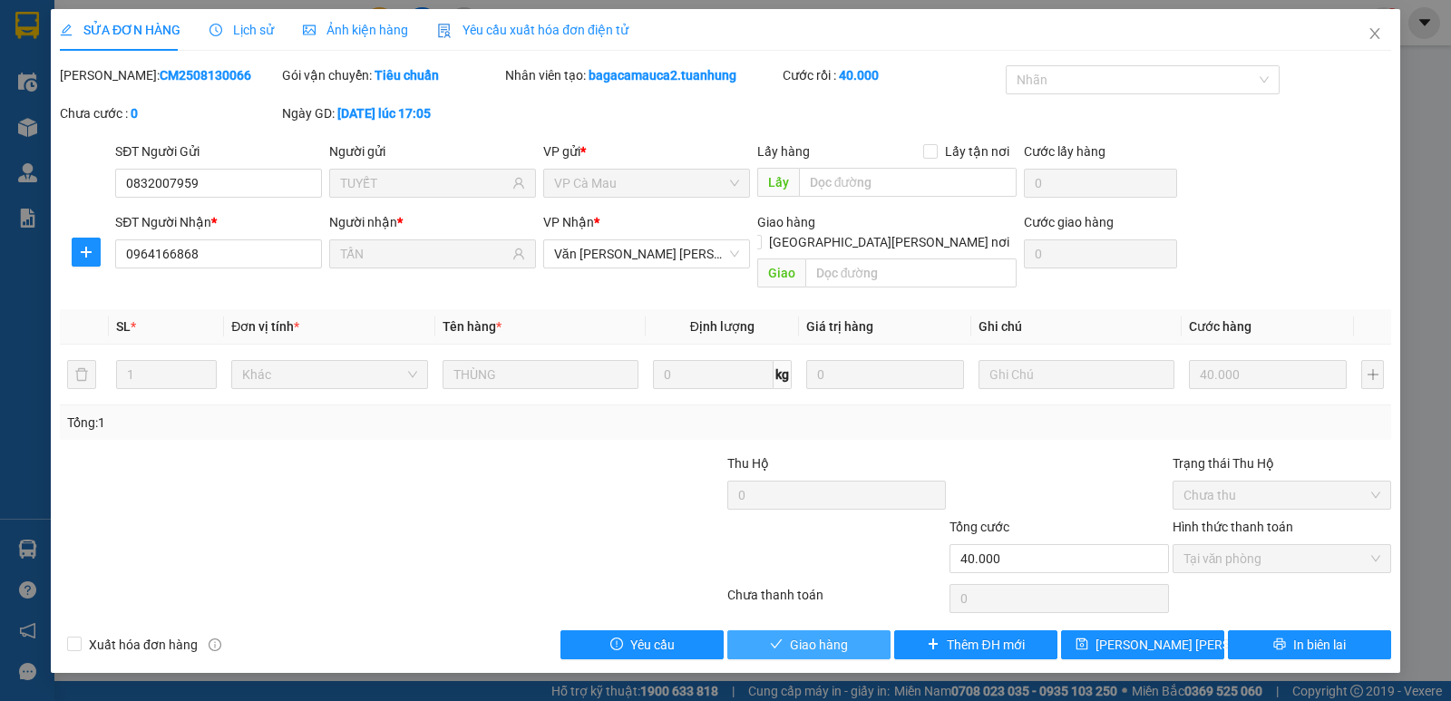
click at [815, 635] on span "Giao hàng" at bounding box center [819, 645] width 58 height 20
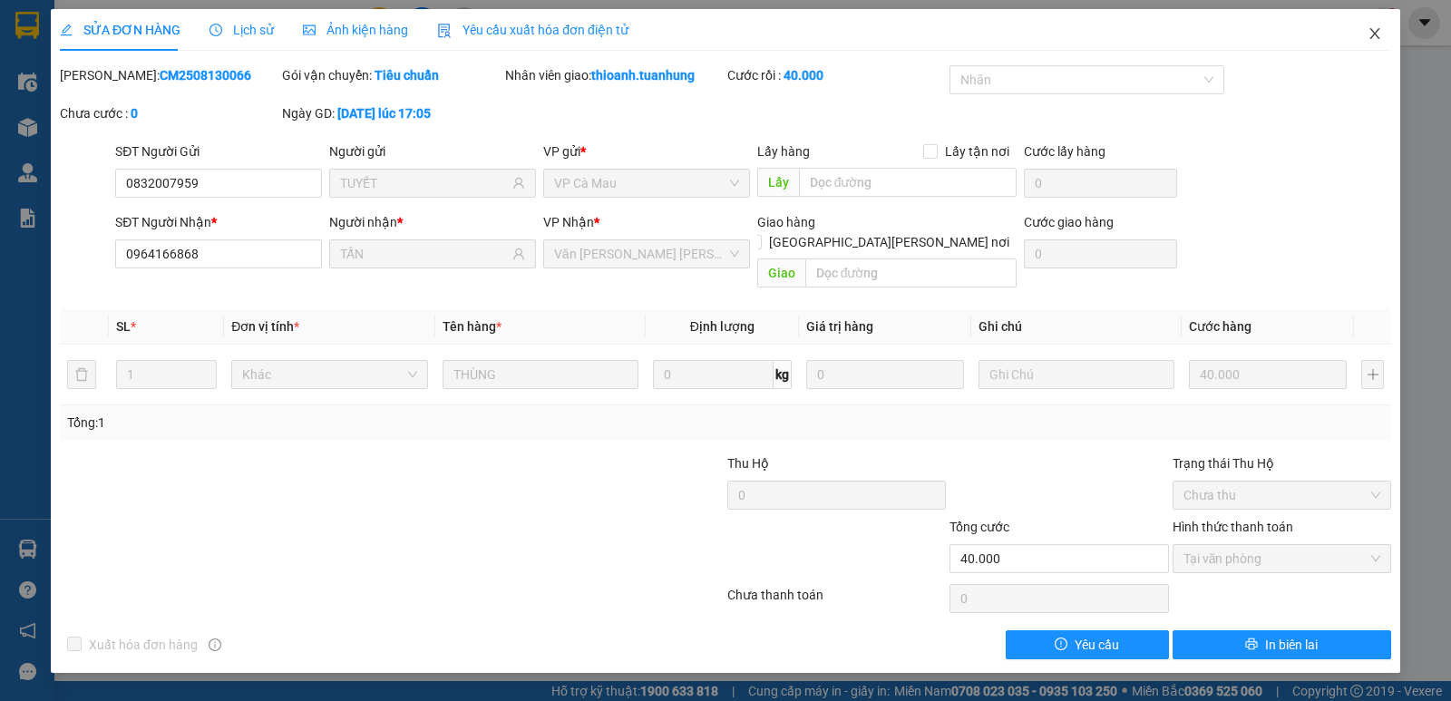
click at [1372, 33] on icon "close" at bounding box center [1375, 33] width 15 height 15
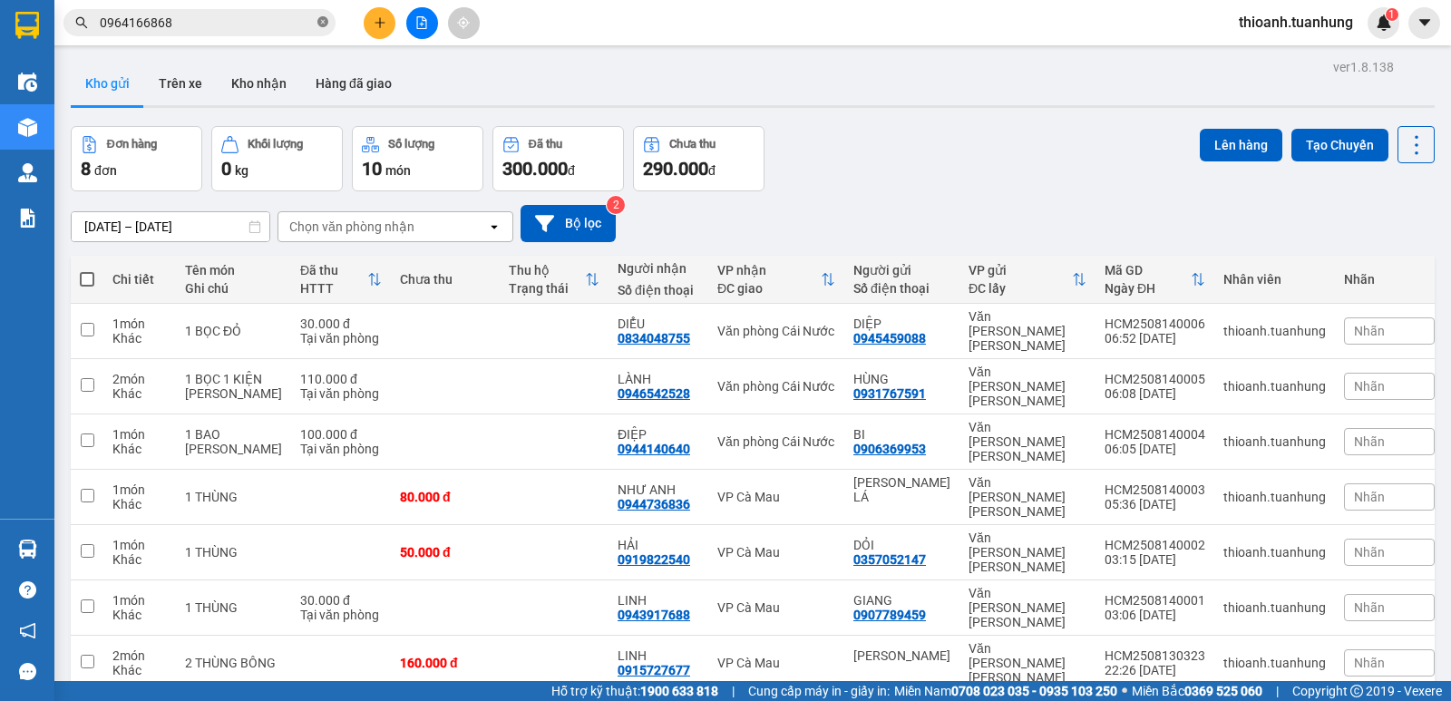
click at [322, 23] on icon "close-circle" at bounding box center [322, 21] width 11 height 11
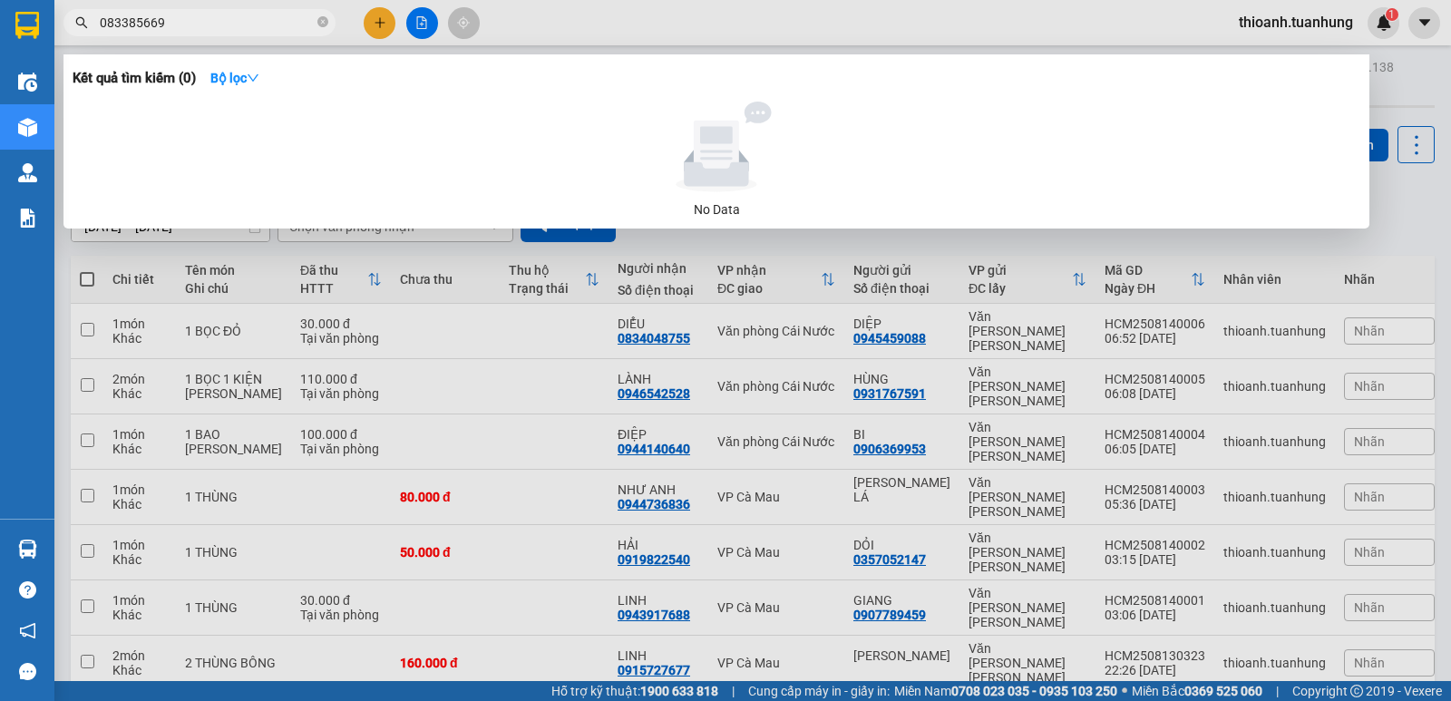
type input "0833856692"
click at [319, 24] on icon "close-circle" at bounding box center [322, 21] width 11 height 11
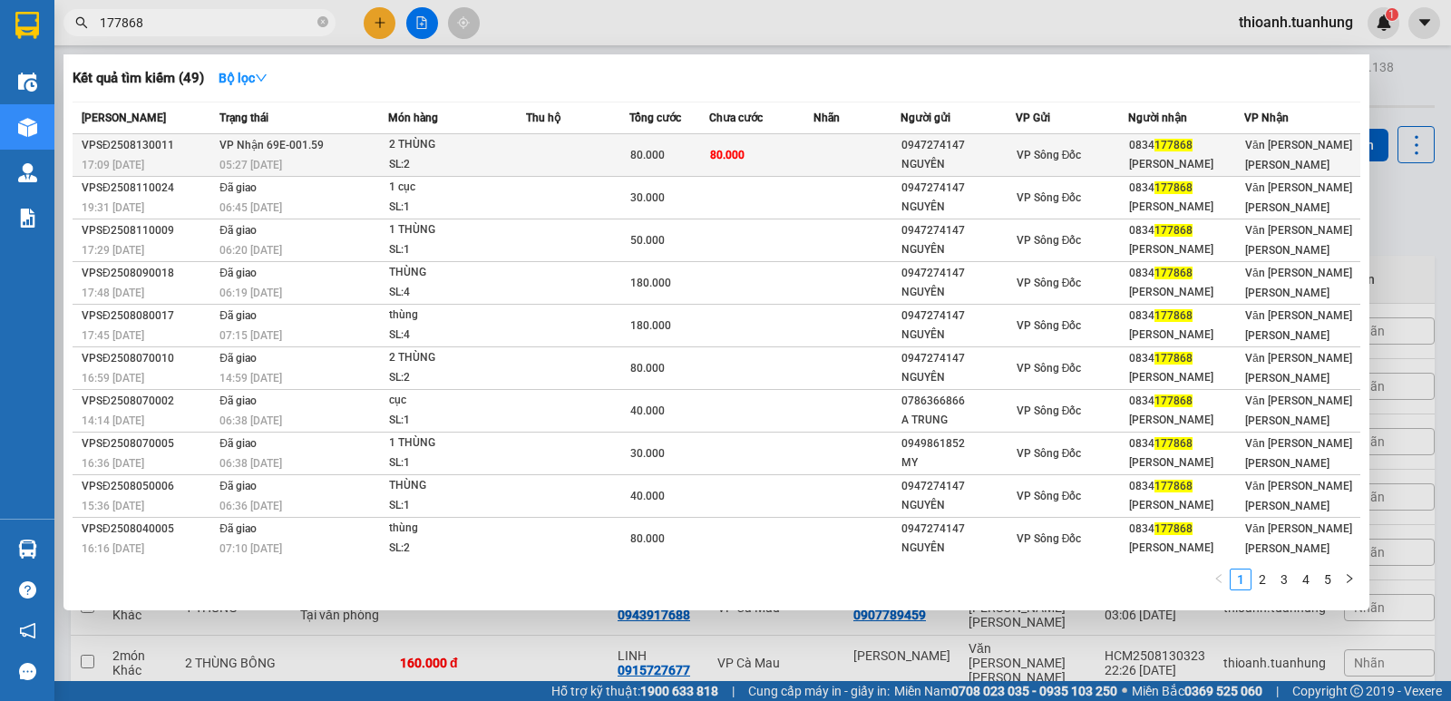
type input "177868"
click at [876, 165] on td at bounding box center [857, 155] width 87 height 43
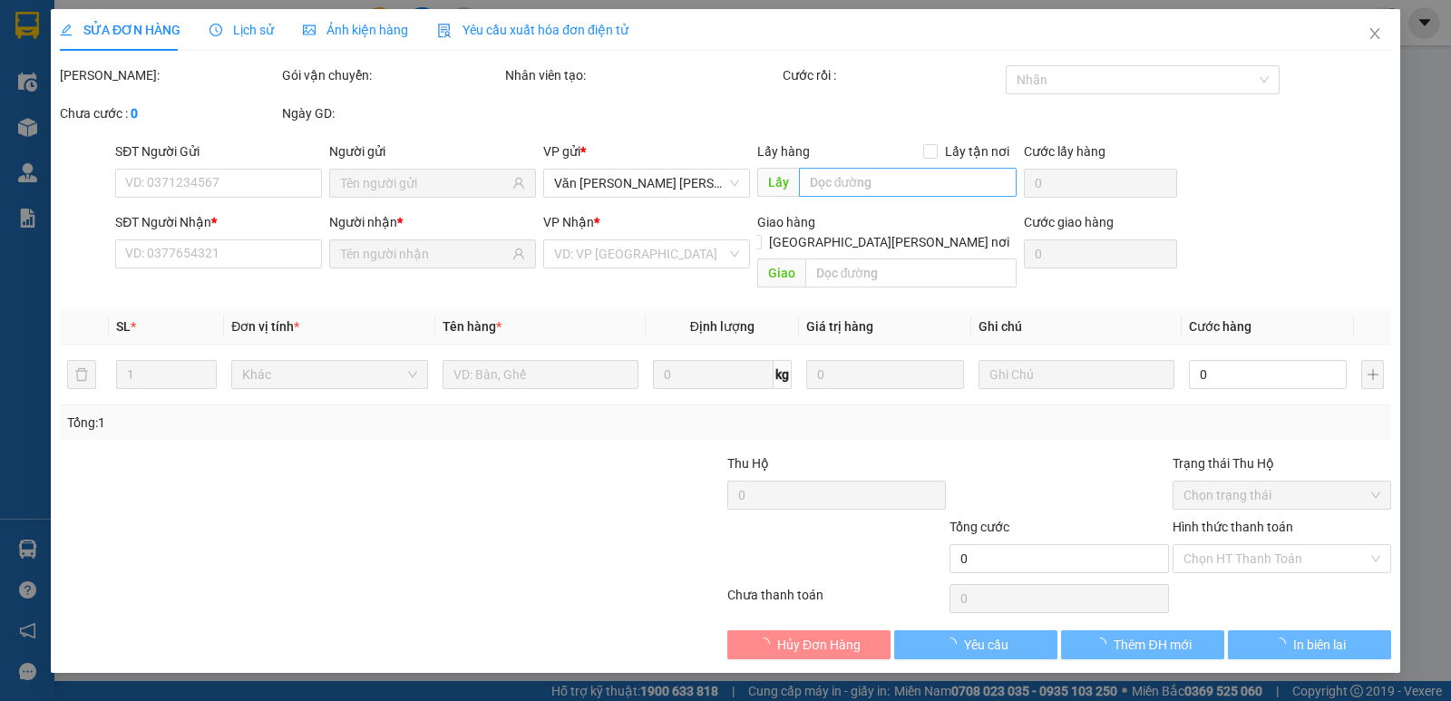
type input "0947274147"
type input "NGUYÊN"
type input "0834177868"
type input "[PERSON_NAME]"
type input "80.000"
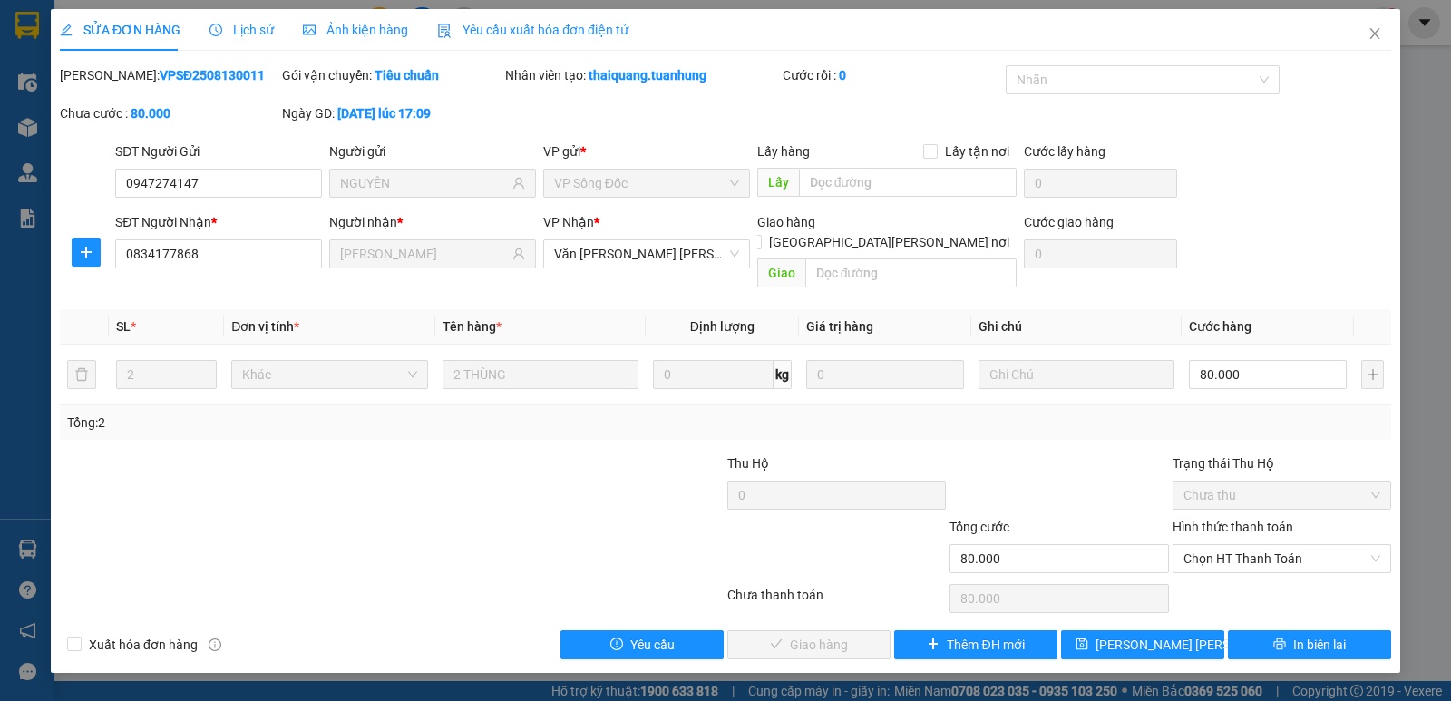
click at [1231, 520] on label "Hình thức thanh toán" at bounding box center [1233, 527] width 121 height 15
click at [1231, 545] on input "Hình thức thanh toán" at bounding box center [1276, 558] width 184 height 27
click at [1233, 571] on div "Tại văn phòng" at bounding box center [1282, 575] width 197 height 20
type input "0"
click at [869, 630] on button "Giao hàng" at bounding box center [808, 644] width 163 height 29
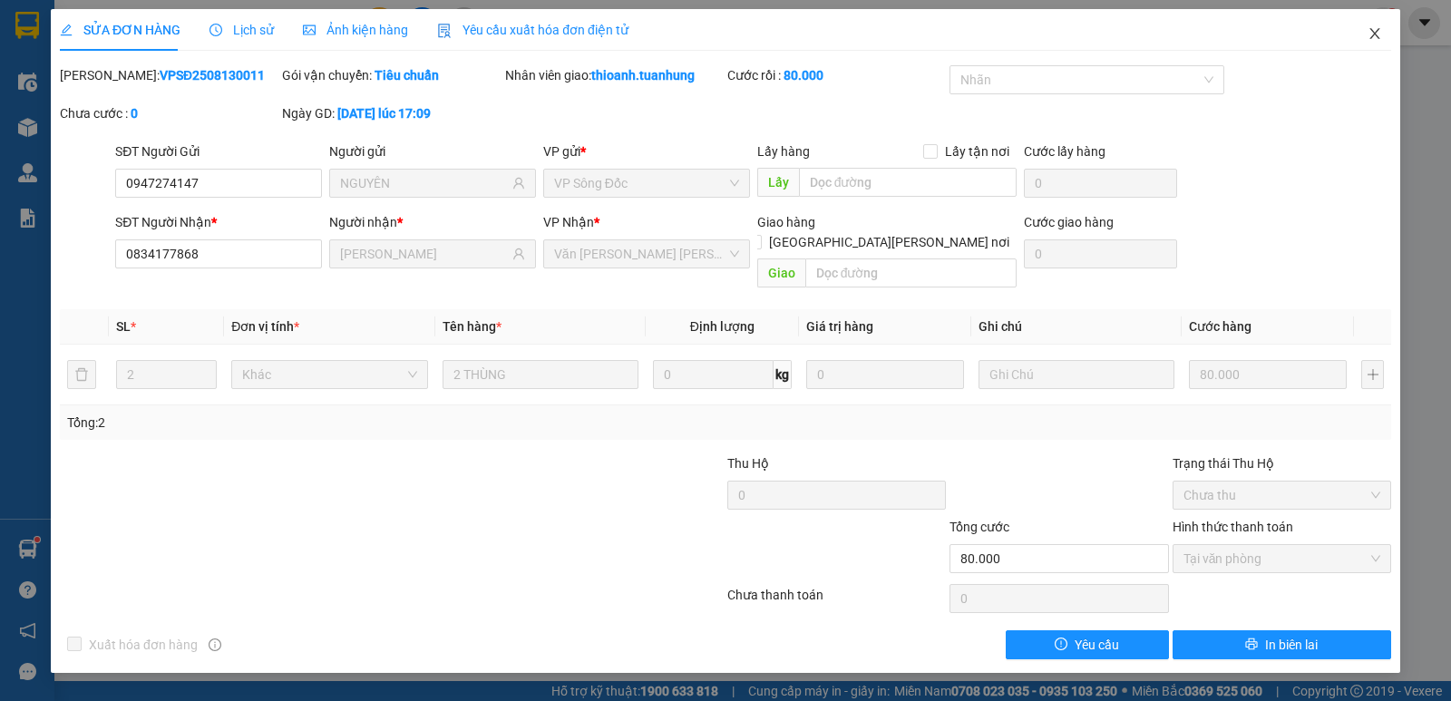
click at [1376, 34] on icon "close" at bounding box center [1375, 33] width 10 height 11
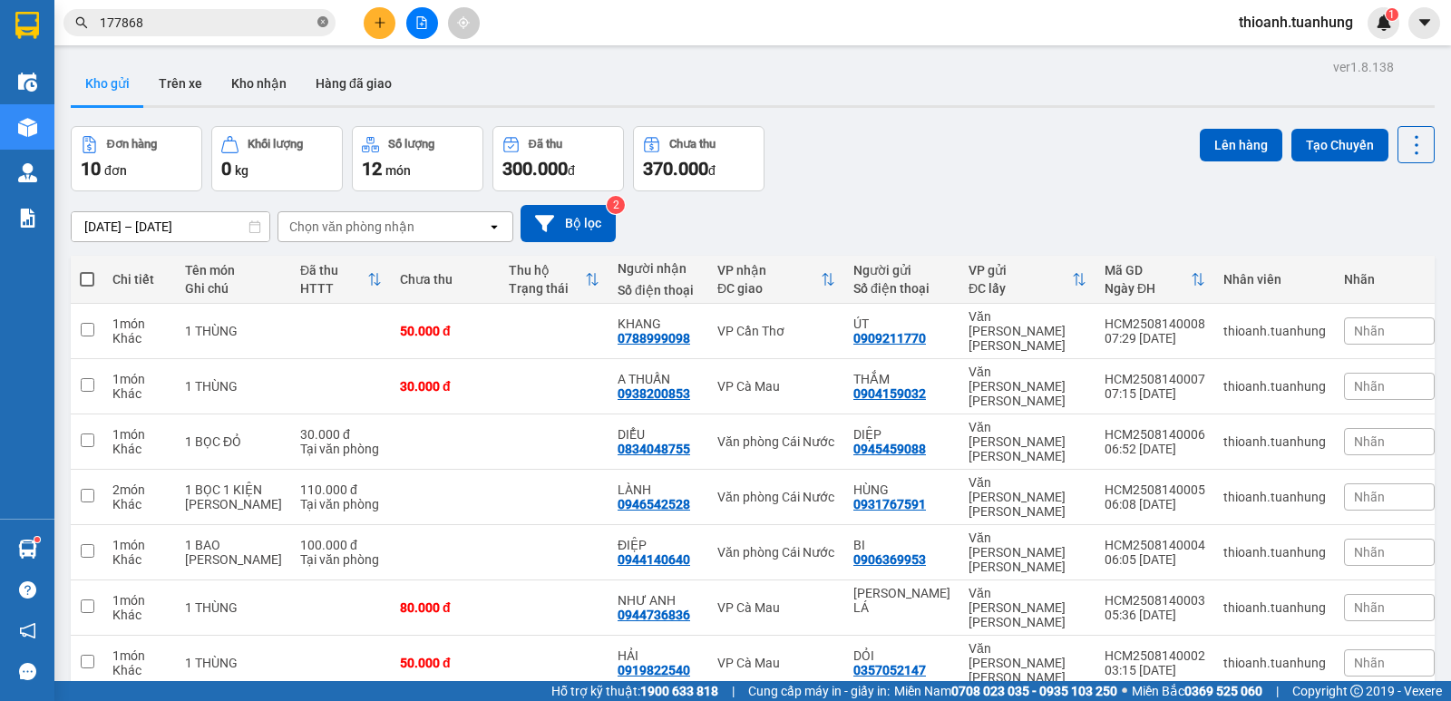
click at [327, 27] on icon "close-circle" at bounding box center [322, 21] width 11 height 11
click at [259, 21] on input "text" at bounding box center [207, 23] width 214 height 20
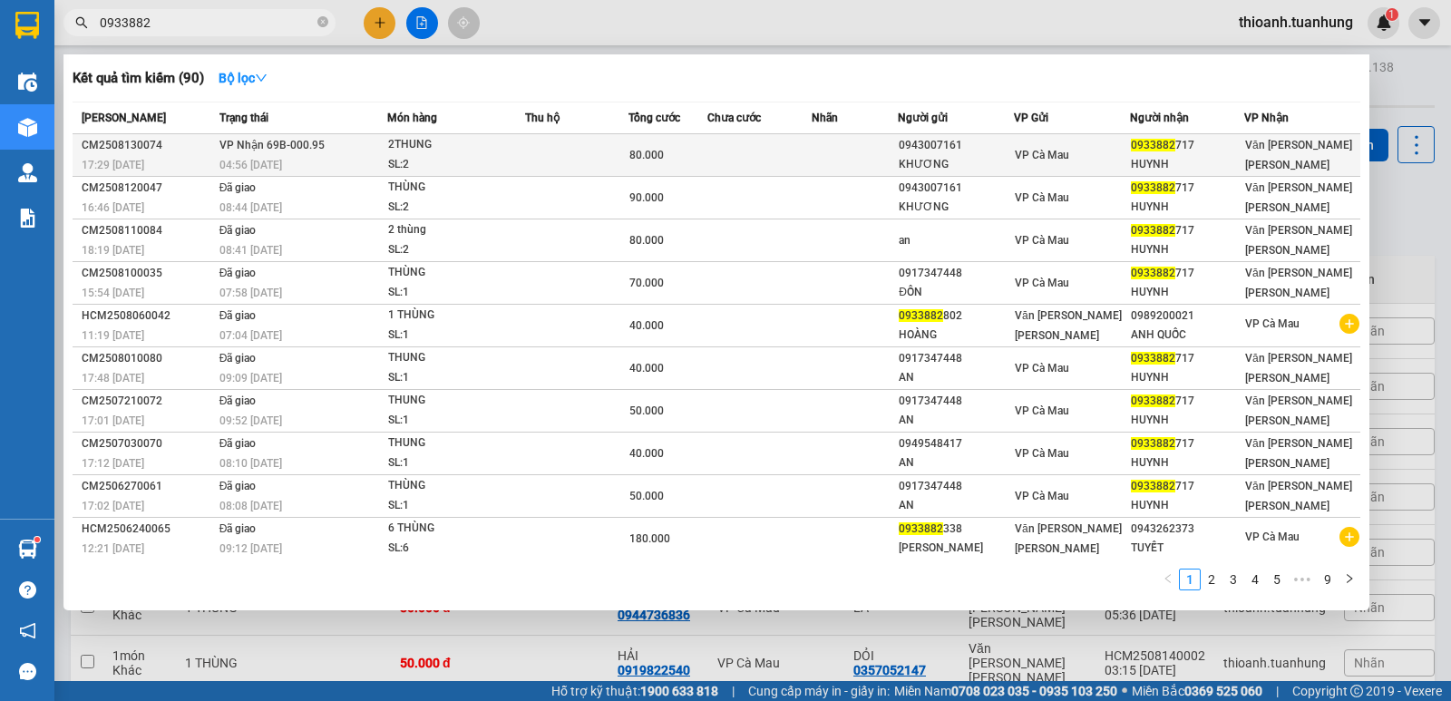
type input "0933882"
click at [941, 154] on div "0943007161" at bounding box center [956, 145] width 114 height 19
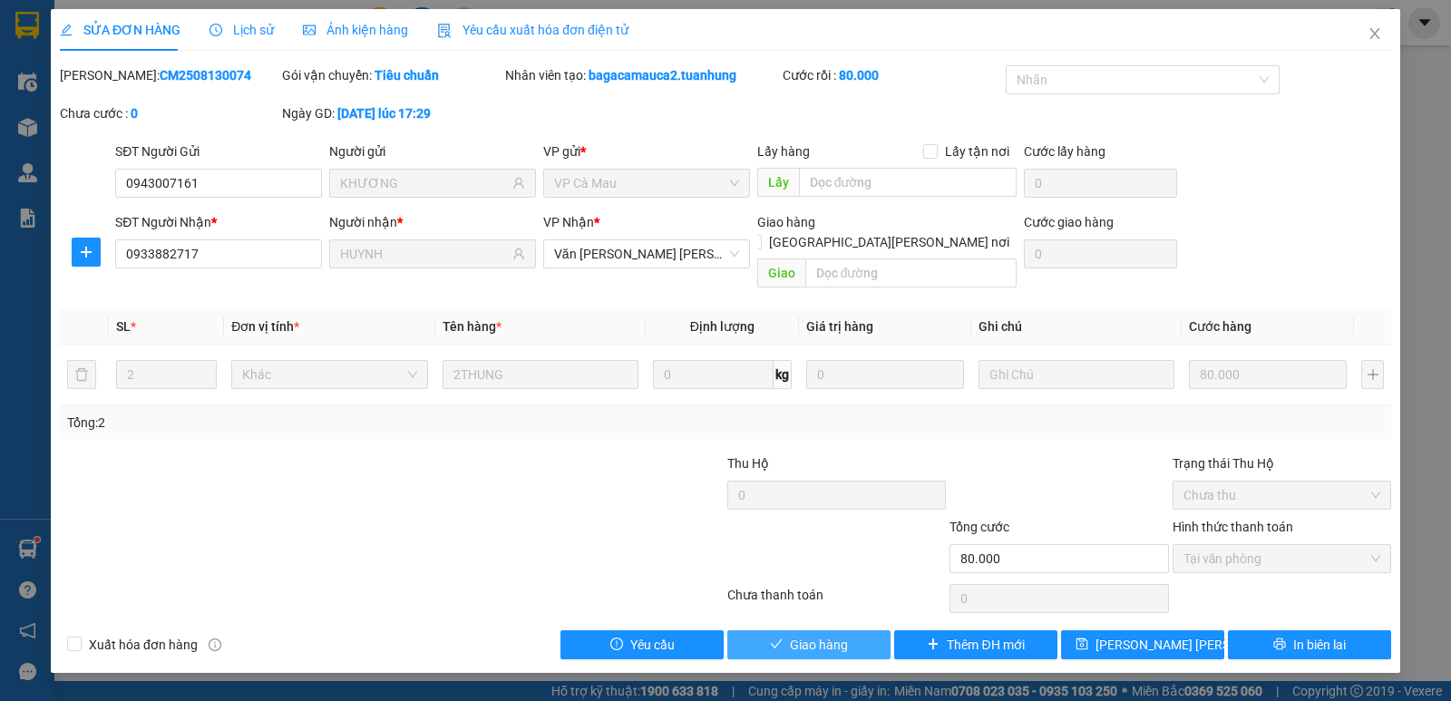
click at [834, 635] on span "Giao hàng" at bounding box center [819, 645] width 58 height 20
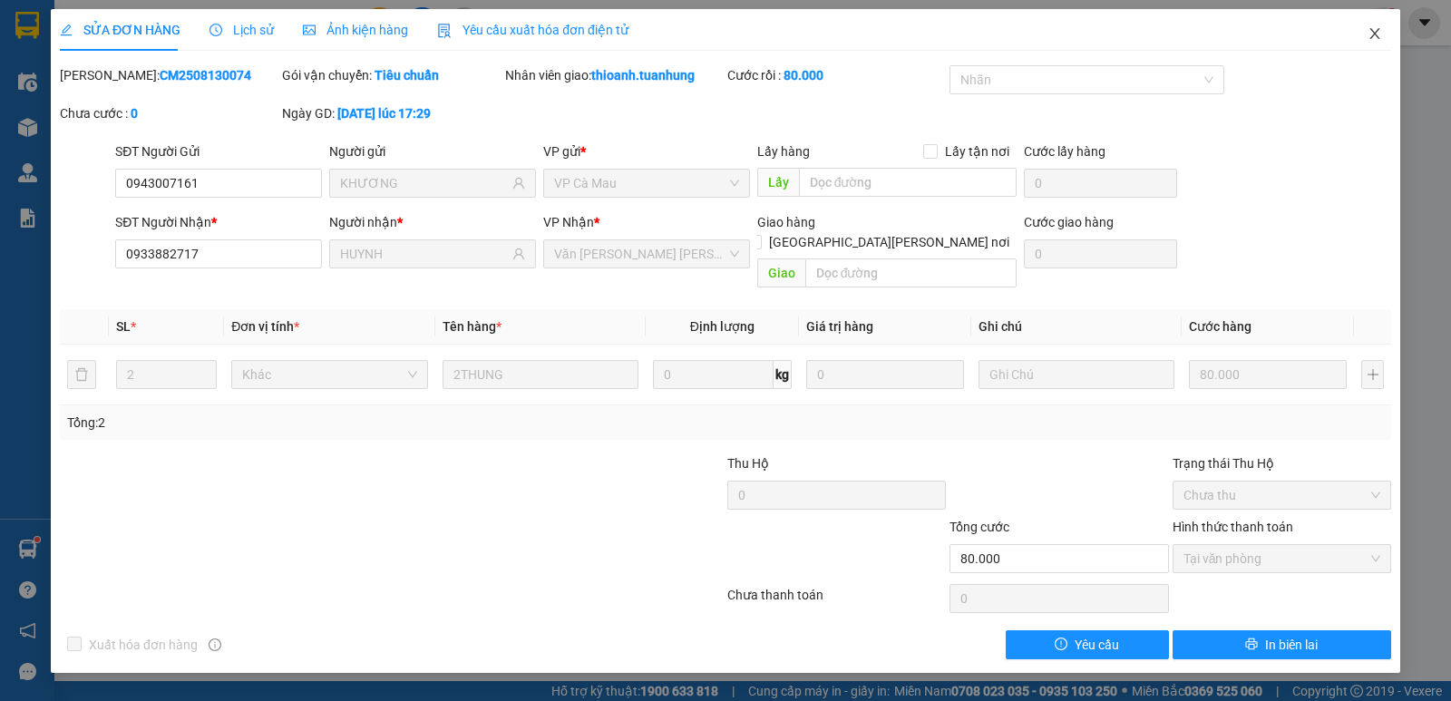
click at [1378, 33] on icon "close" at bounding box center [1375, 33] width 15 height 15
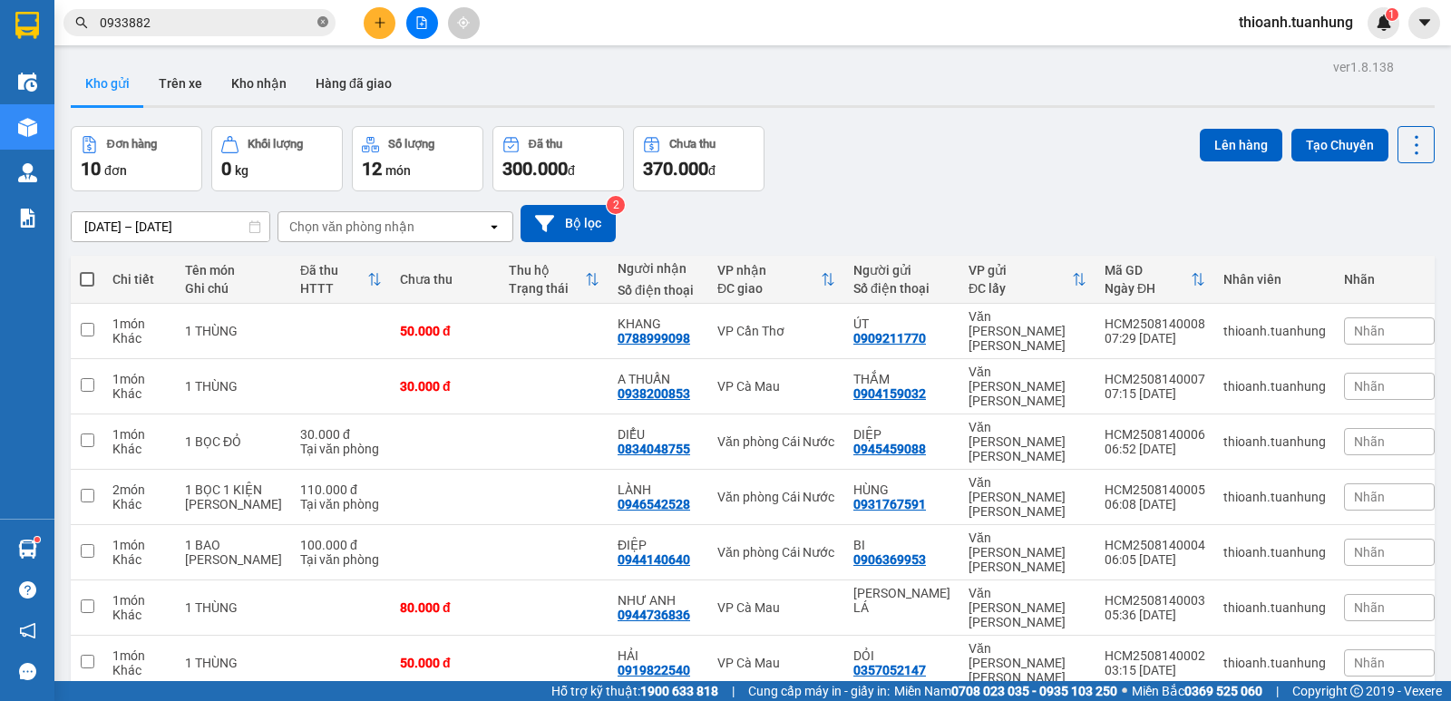
click at [324, 22] on icon "close-circle" at bounding box center [322, 21] width 11 height 11
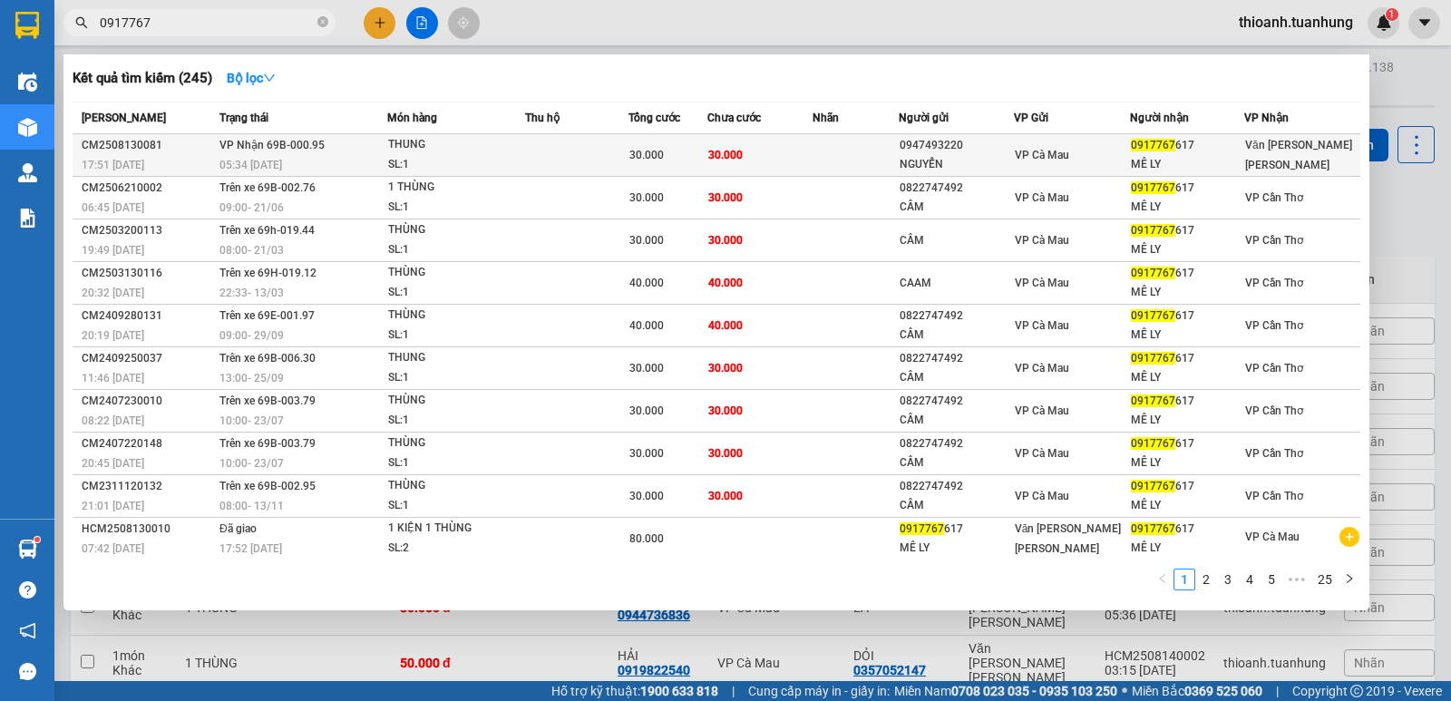
type input "0917767"
click at [965, 165] on div "NGUYỂN" at bounding box center [956, 164] width 112 height 19
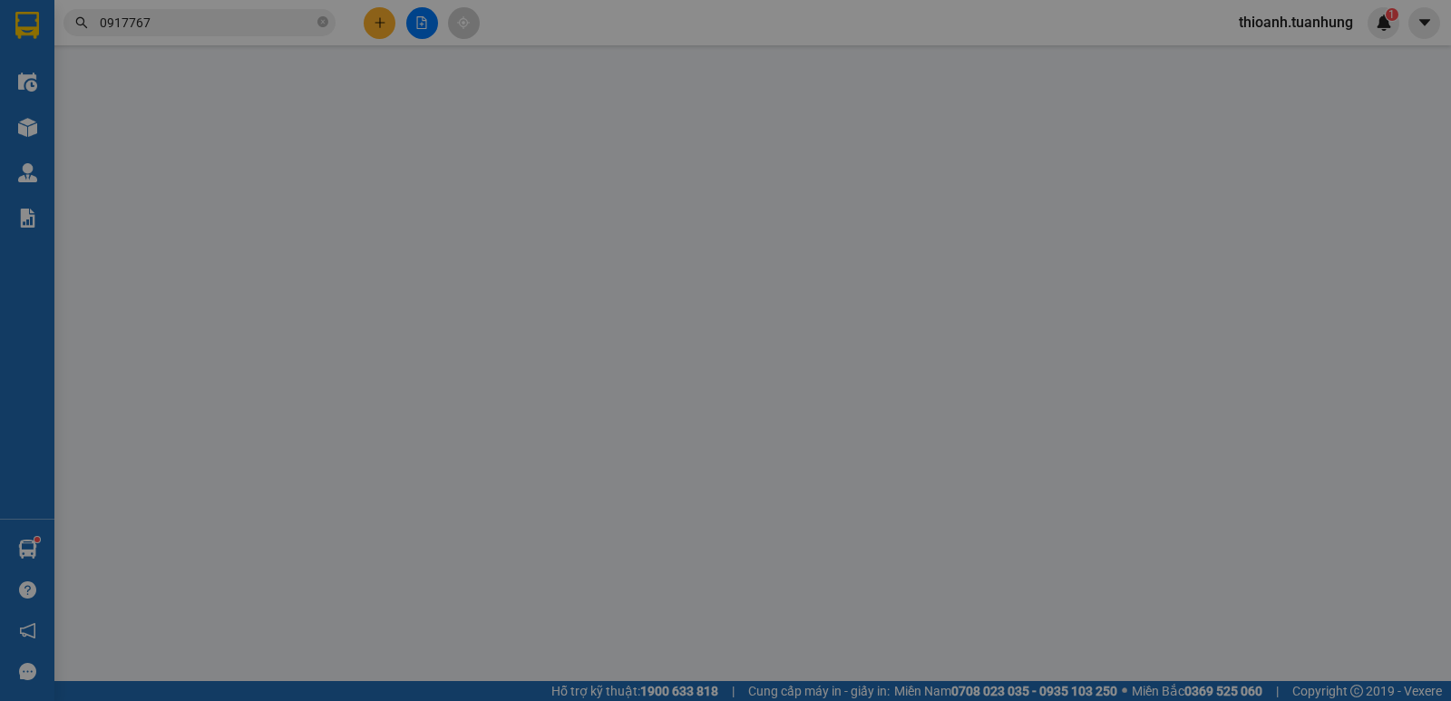
type input "0947493220"
type input "NGUYỂN"
type input "0917767617"
type input "MÊ LY"
type input "30.000"
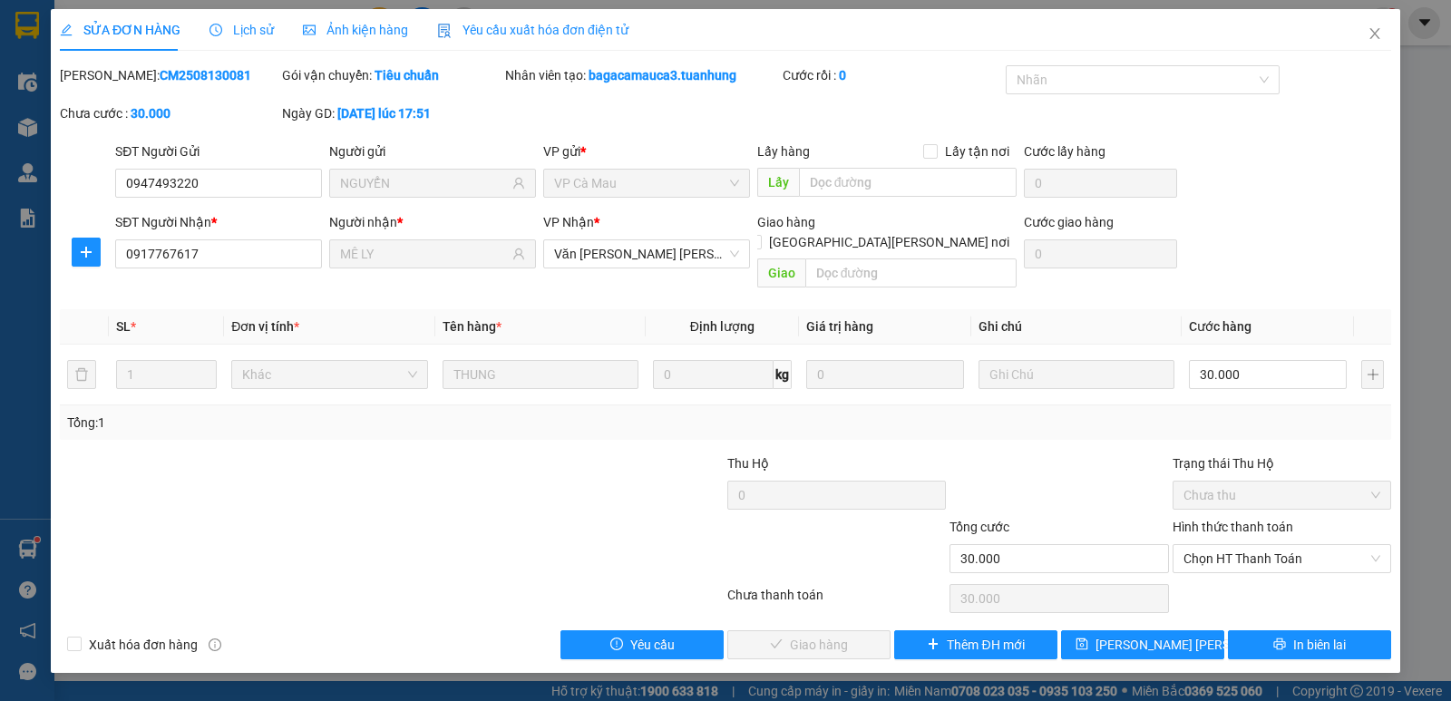
click at [1240, 520] on label "Hình thức thanh toán" at bounding box center [1233, 527] width 121 height 15
click at [1240, 545] on input "Hình thức thanh toán" at bounding box center [1276, 558] width 184 height 27
click at [1246, 571] on div "Tại văn phòng" at bounding box center [1282, 575] width 197 height 20
type input "0"
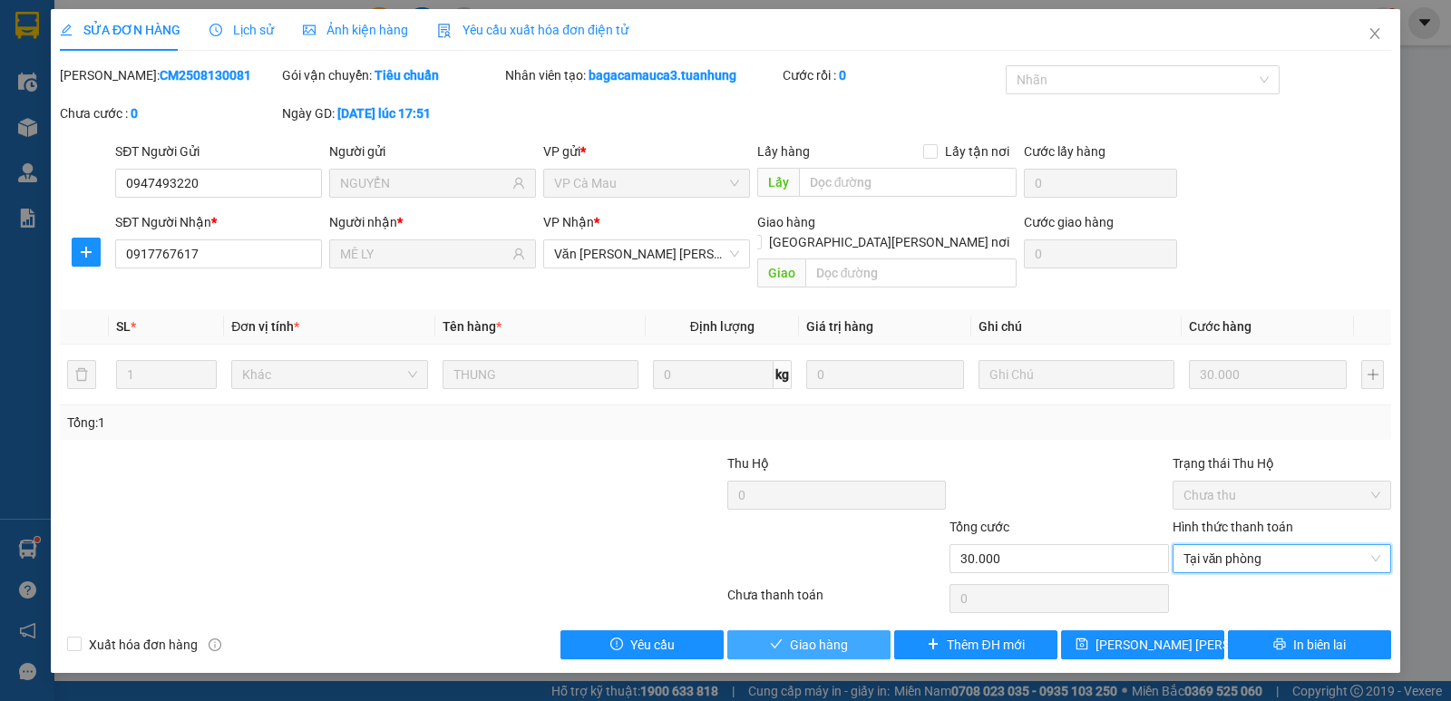
click at [789, 630] on button "Giao hàng" at bounding box center [808, 644] width 163 height 29
